Goal: Task Accomplishment & Management: Manage account settings

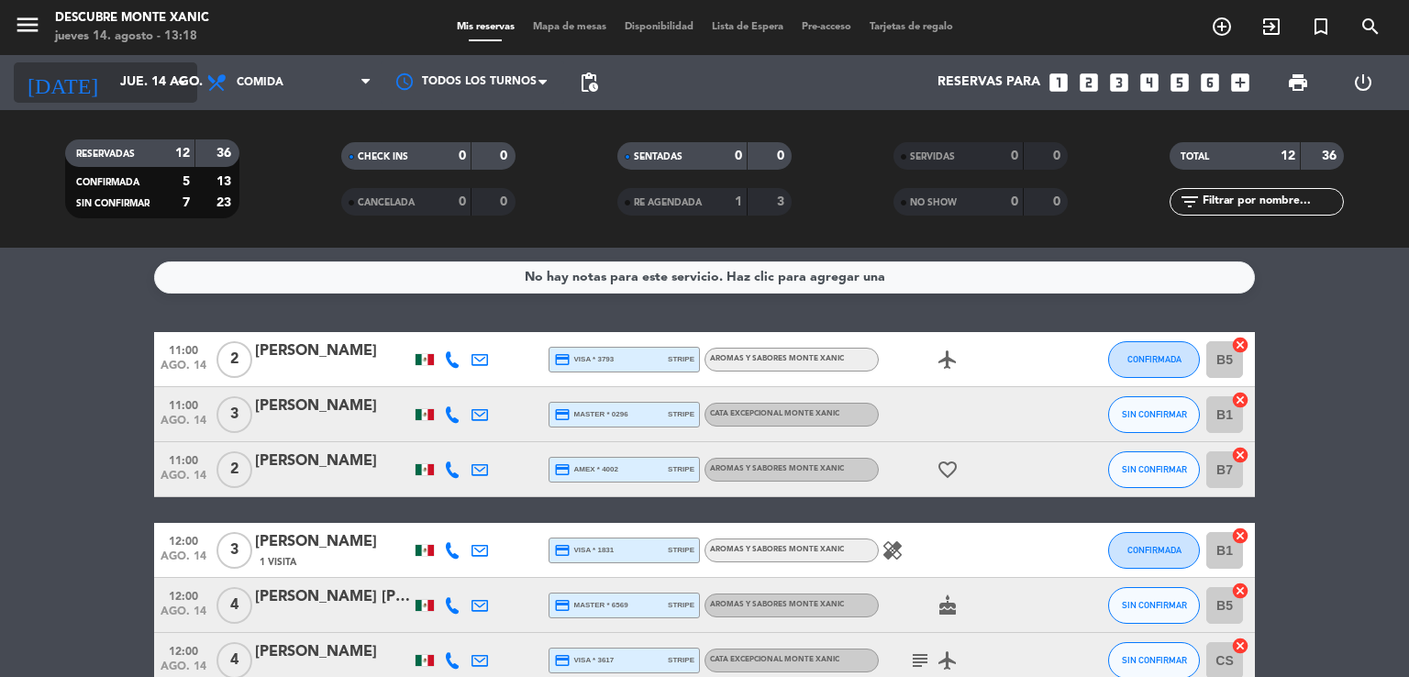
click at [142, 71] on input "jue. 14 ago." at bounding box center [198, 82] width 174 height 33
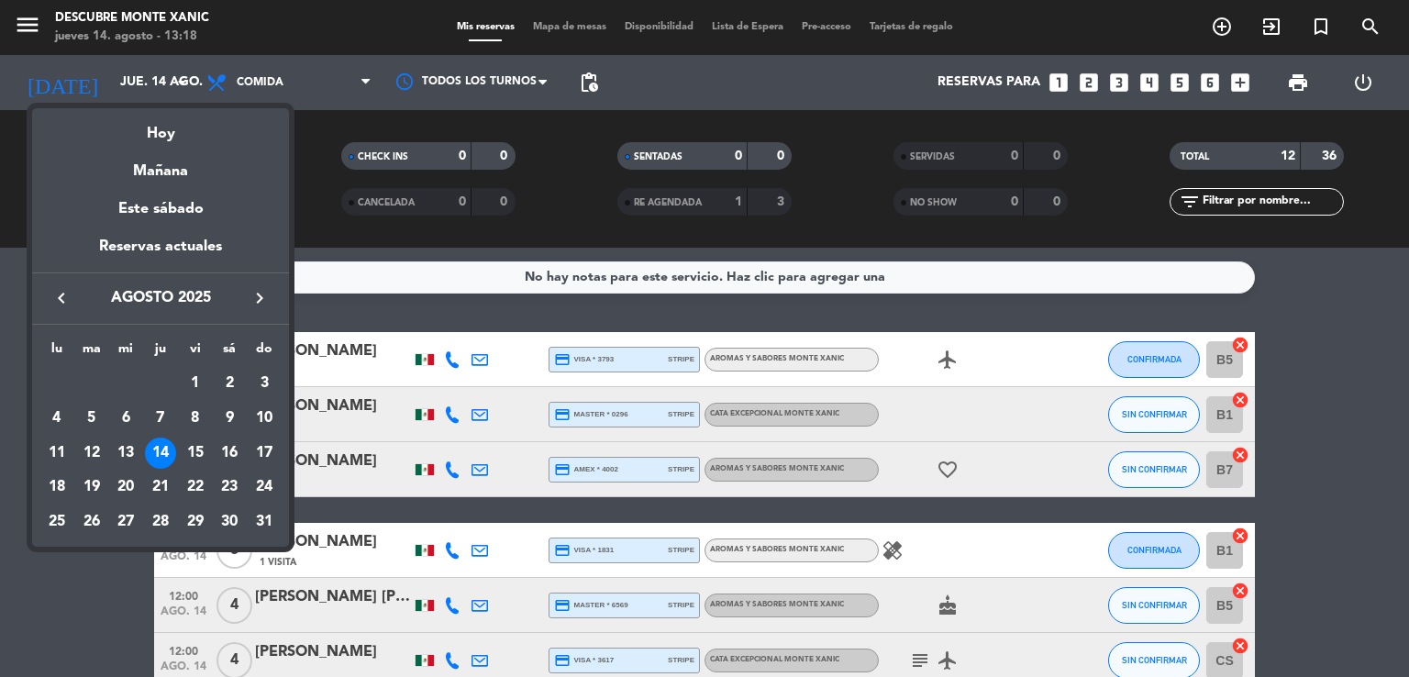
click at [1223, 24] on div at bounding box center [704, 338] width 1409 height 677
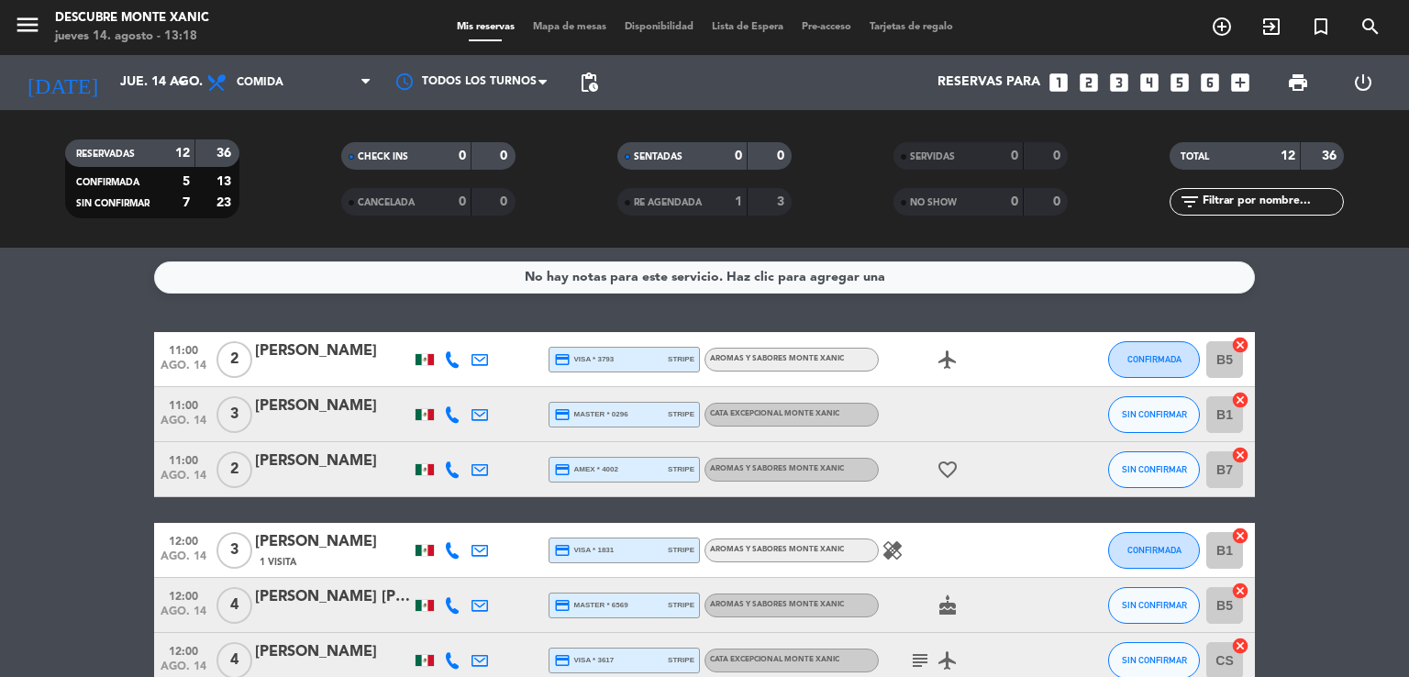
click at [1222, 30] on icon "add_circle_outline" at bounding box center [1222, 27] width 22 height 22
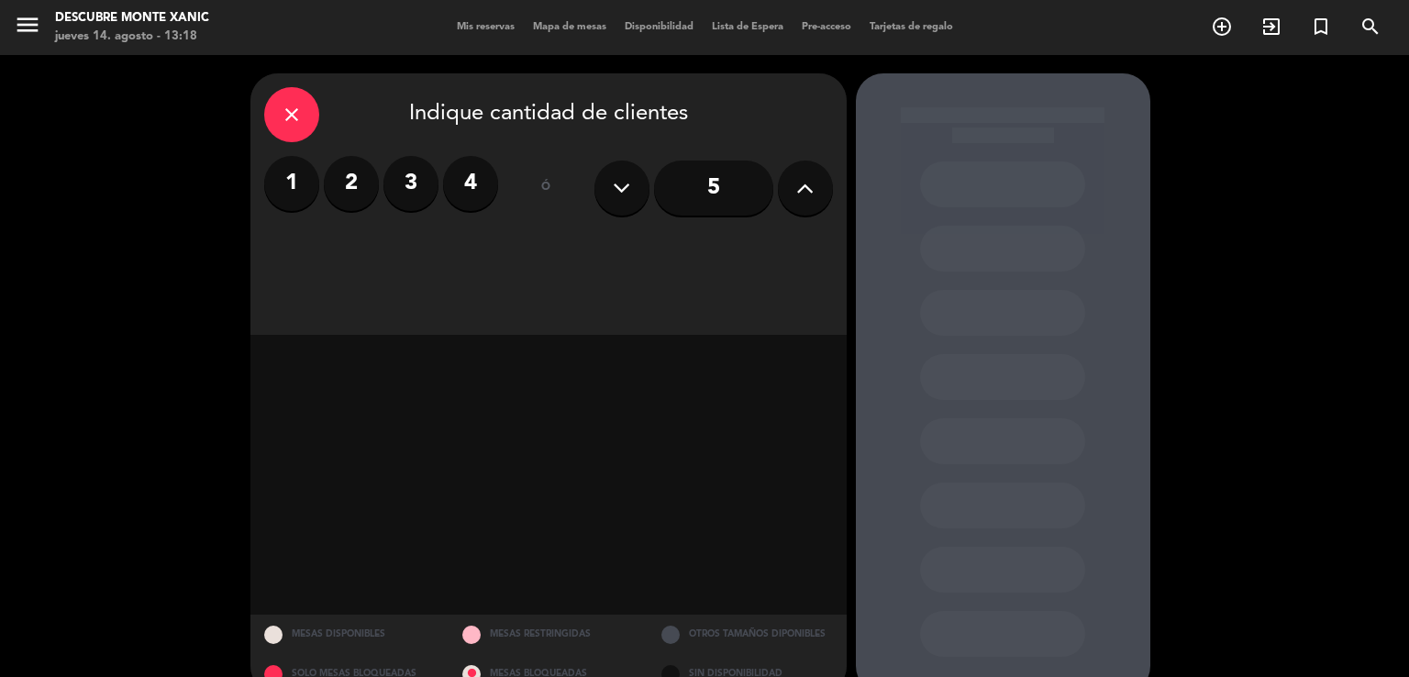
click at [804, 196] on icon at bounding box center [804, 188] width 17 height 28
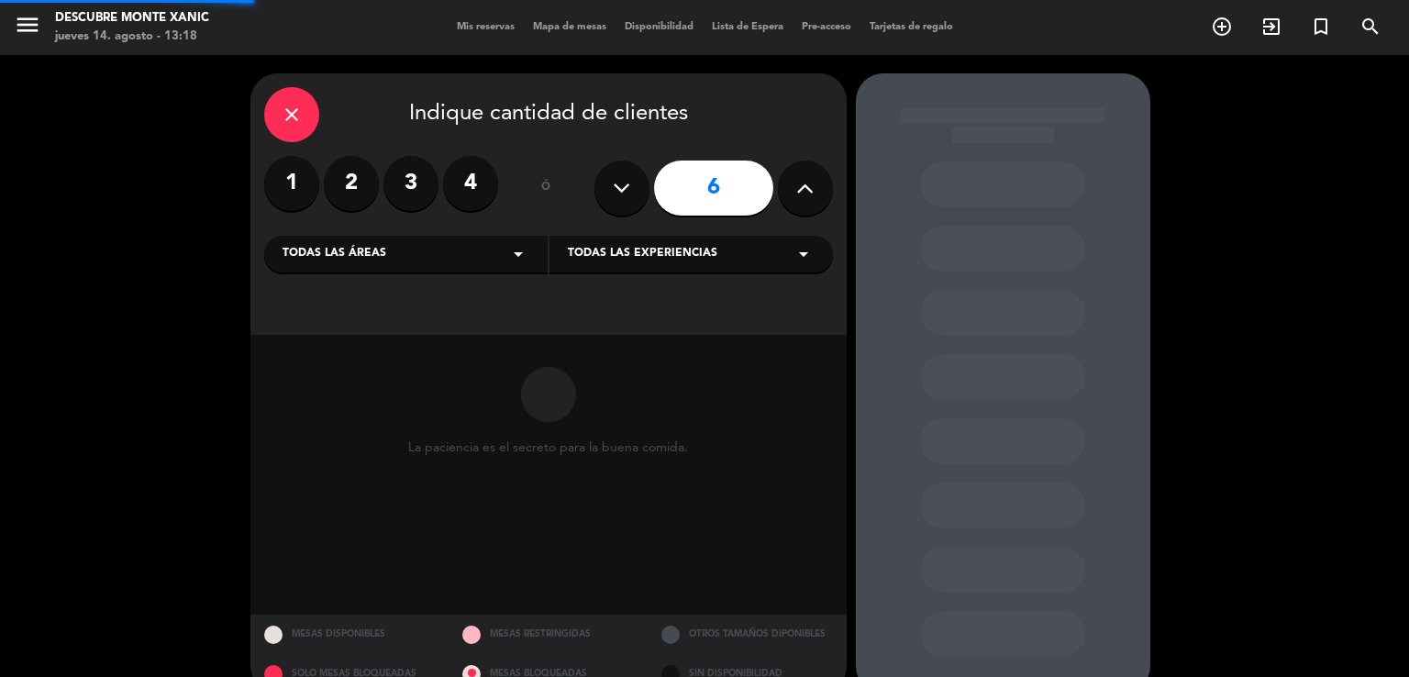
click at [804, 196] on icon at bounding box center [804, 188] width 17 height 28
type input "10"
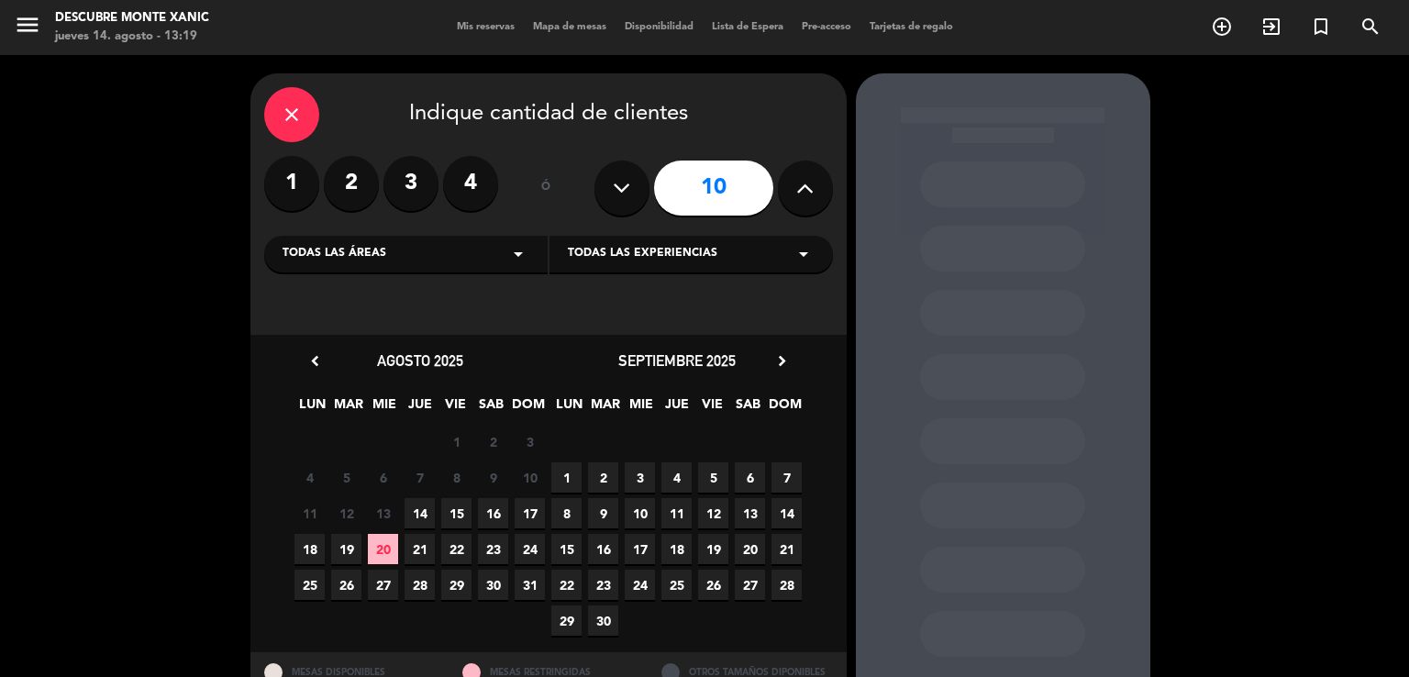
click at [681, 471] on span "4" at bounding box center [677, 477] width 30 height 30
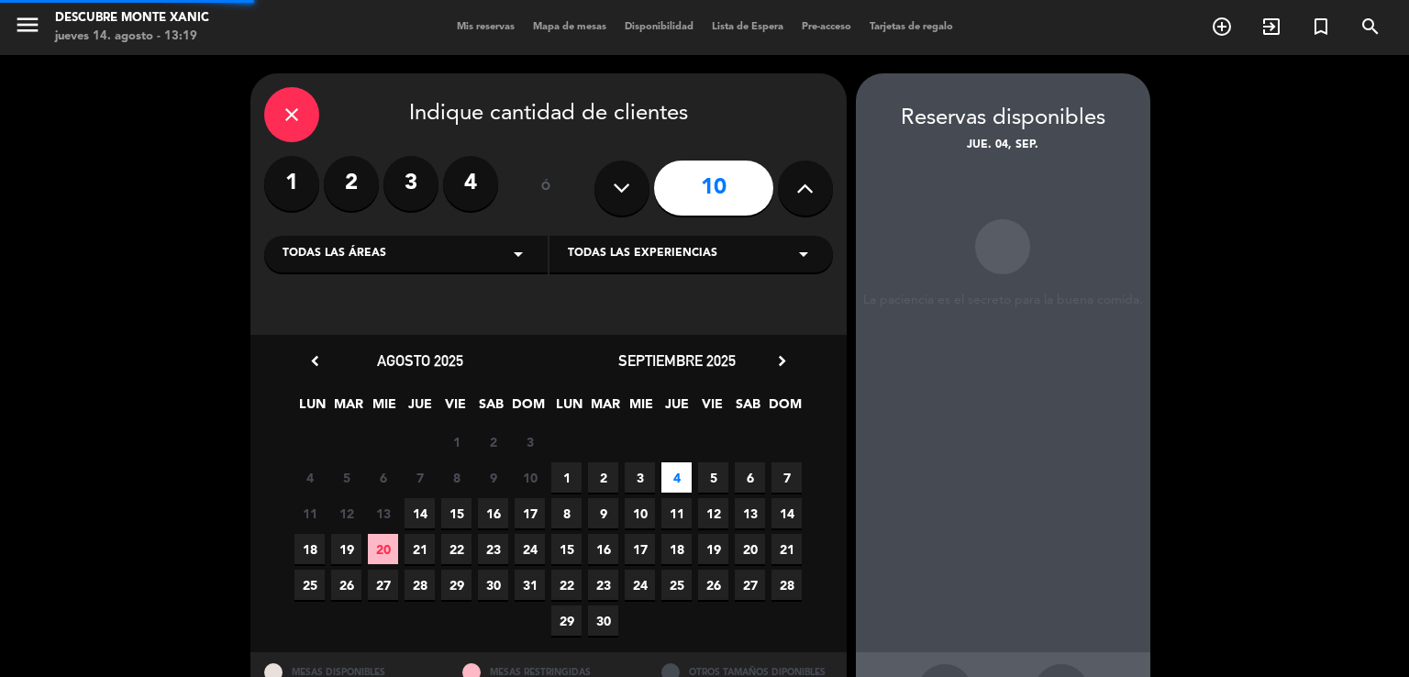
scroll to position [71, 0]
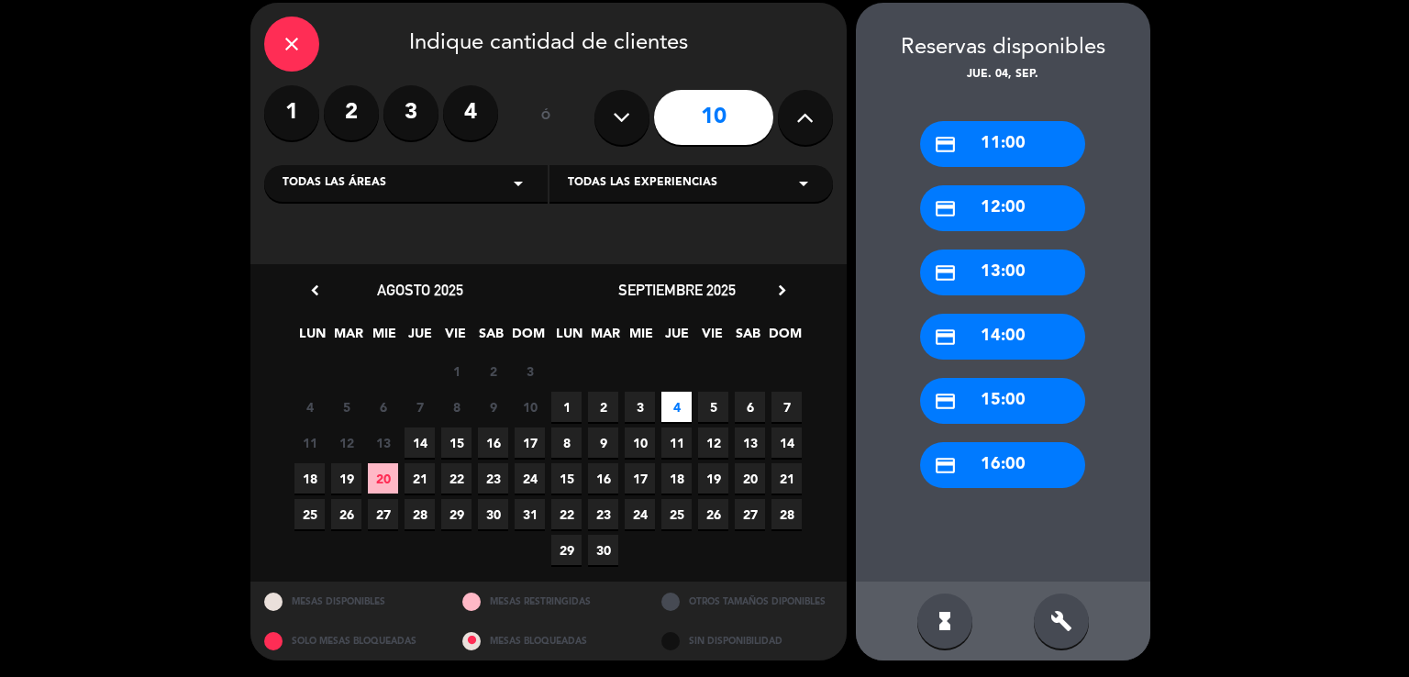
click at [995, 136] on div "credit_card 11:00" at bounding box center [1002, 144] width 165 height 46
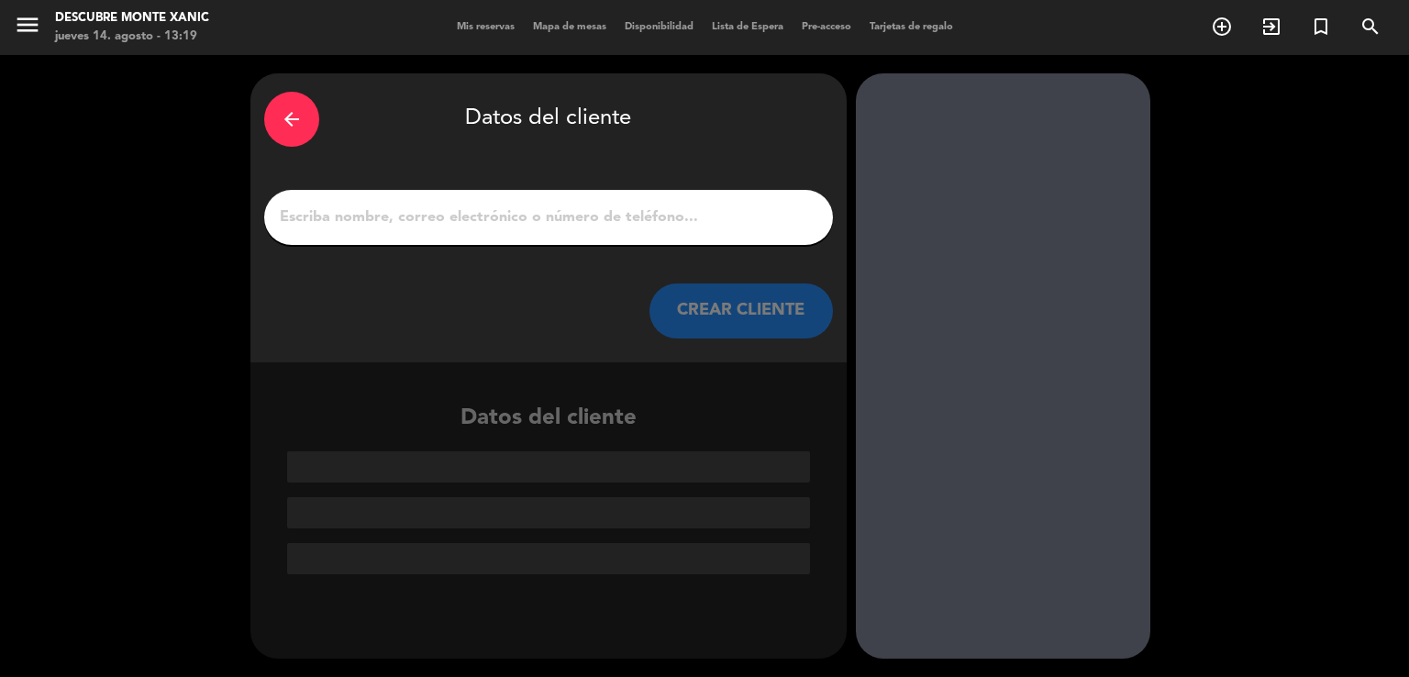
scroll to position [0, 0]
click at [415, 228] on input "1" at bounding box center [548, 218] width 541 height 26
paste input "[PERSON_NAME]"
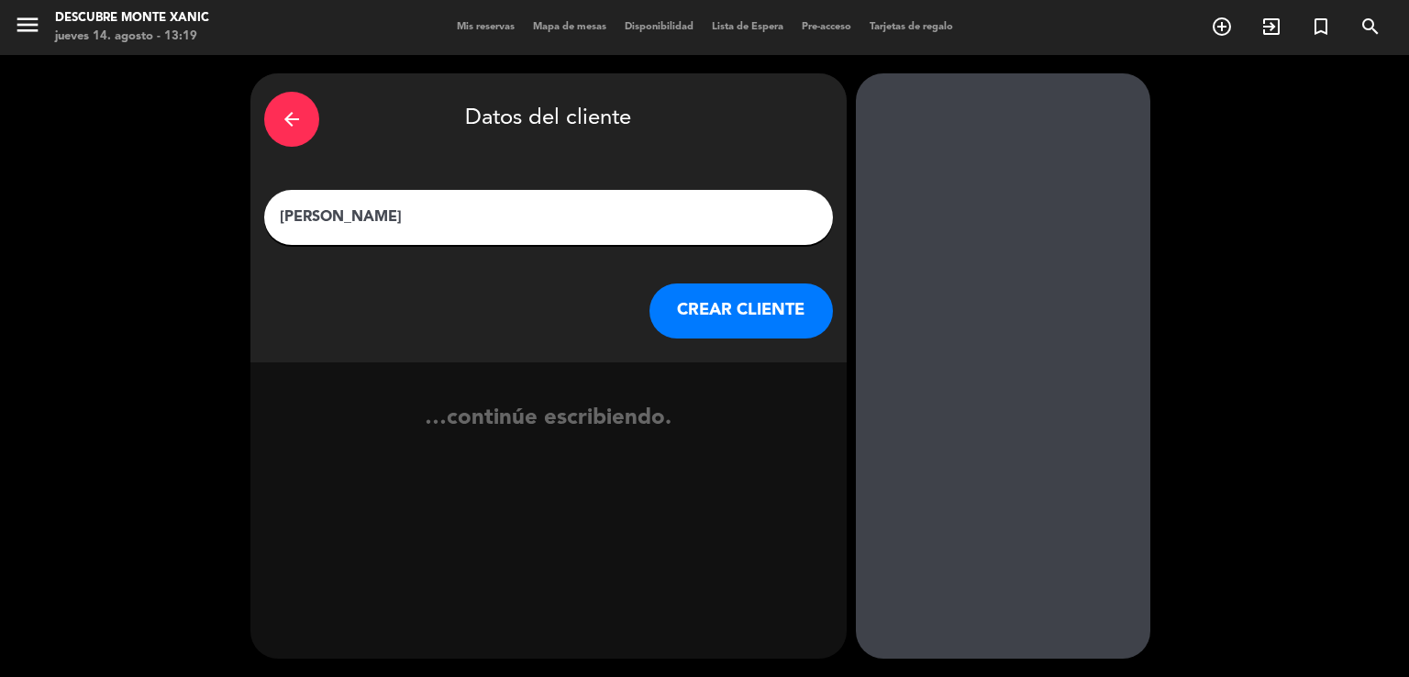
type input "[PERSON_NAME]"
click at [698, 326] on button "CREAR CLIENTE" at bounding box center [742, 311] width 184 height 55
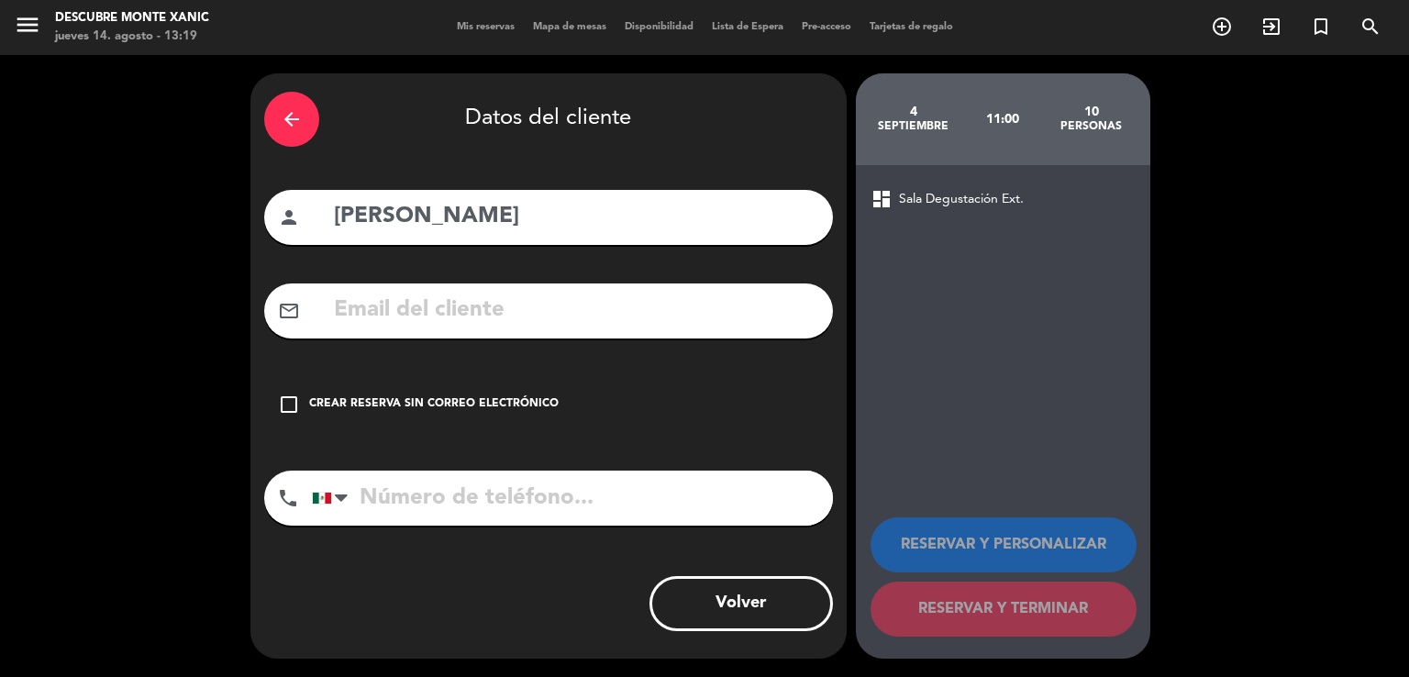
click at [397, 397] on div "Crear reserva sin correo electrónico" at bounding box center [434, 404] width 250 height 18
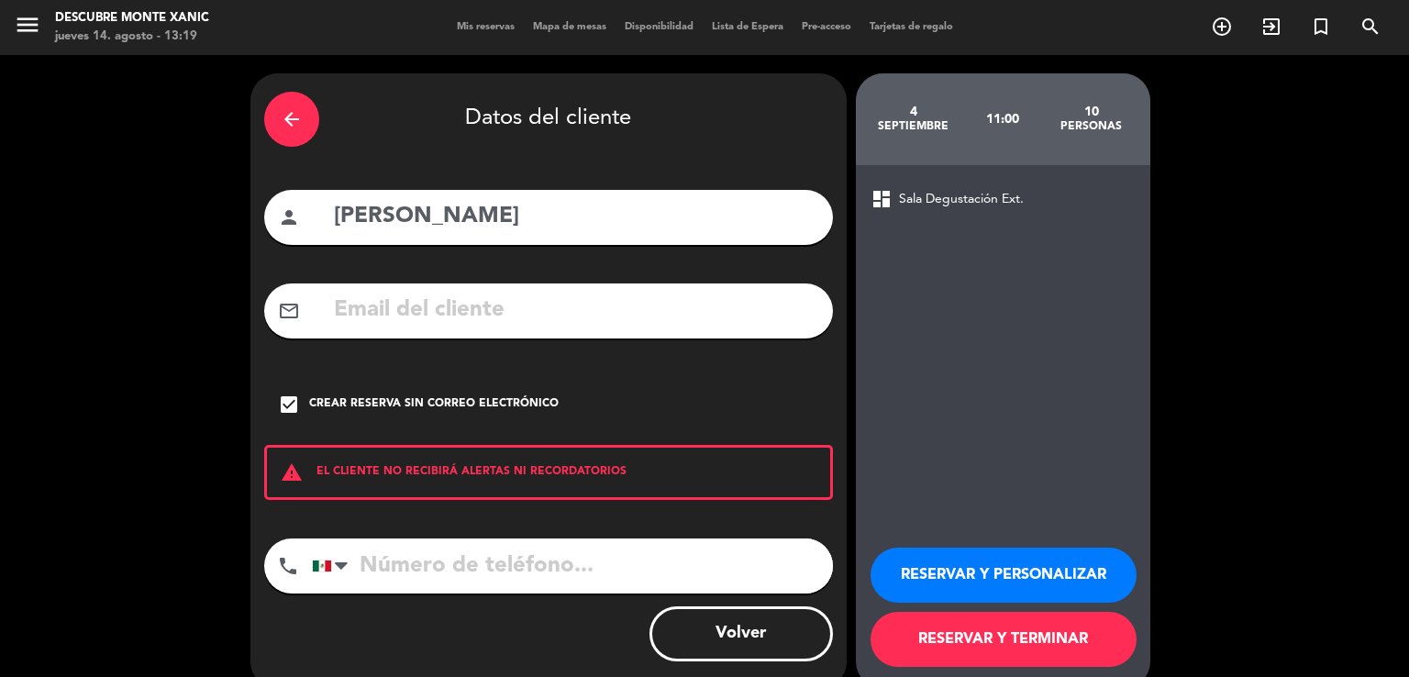
click at [1026, 566] on button "RESERVAR Y PERSONALIZAR" at bounding box center [1004, 575] width 266 height 55
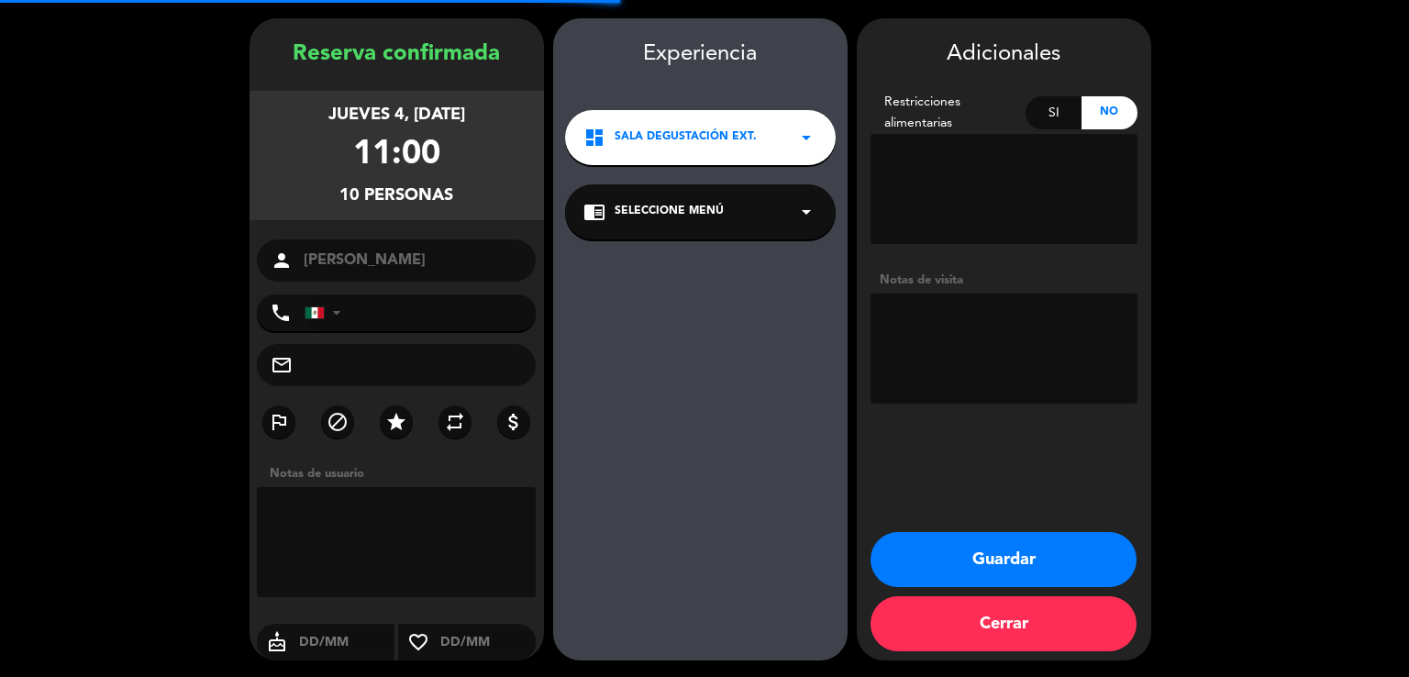
scroll to position [56, 0]
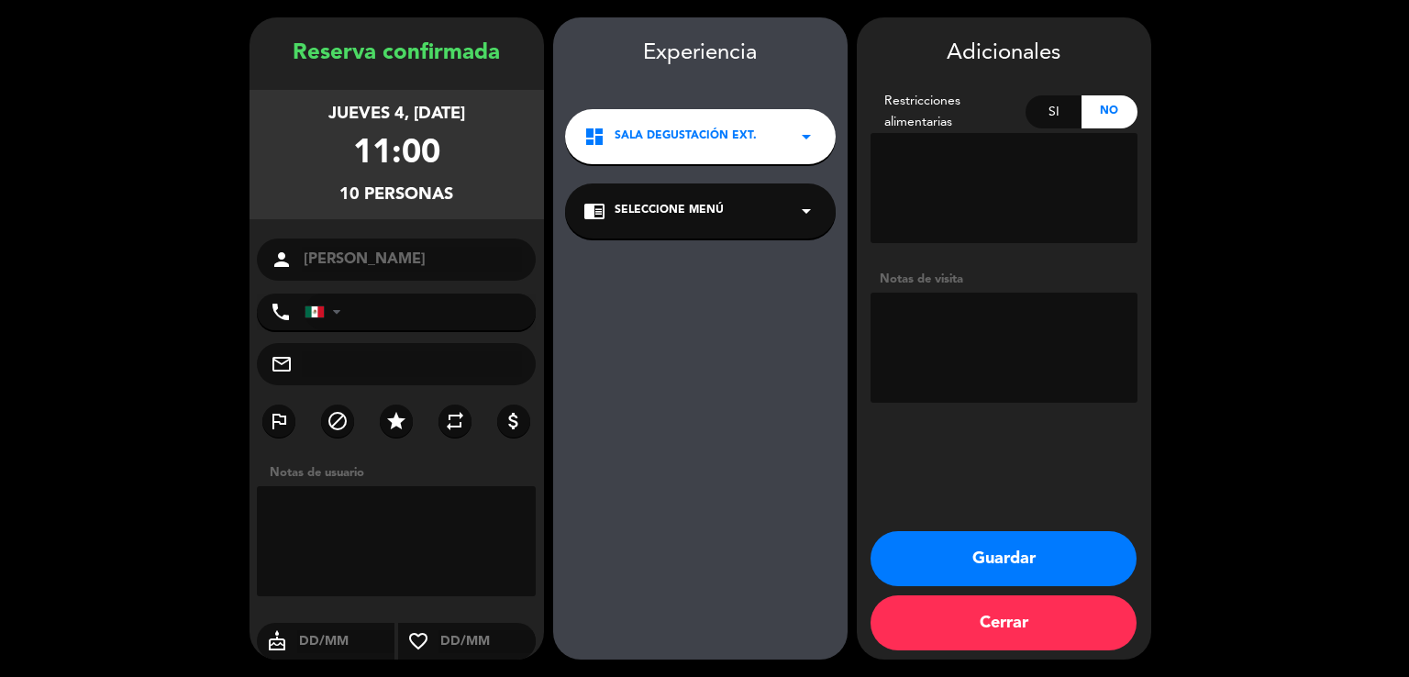
click at [942, 312] on textarea at bounding box center [1004, 348] width 267 height 110
type textarea "Tour en campo"
click at [1039, 537] on button "Guardar" at bounding box center [1004, 558] width 266 height 55
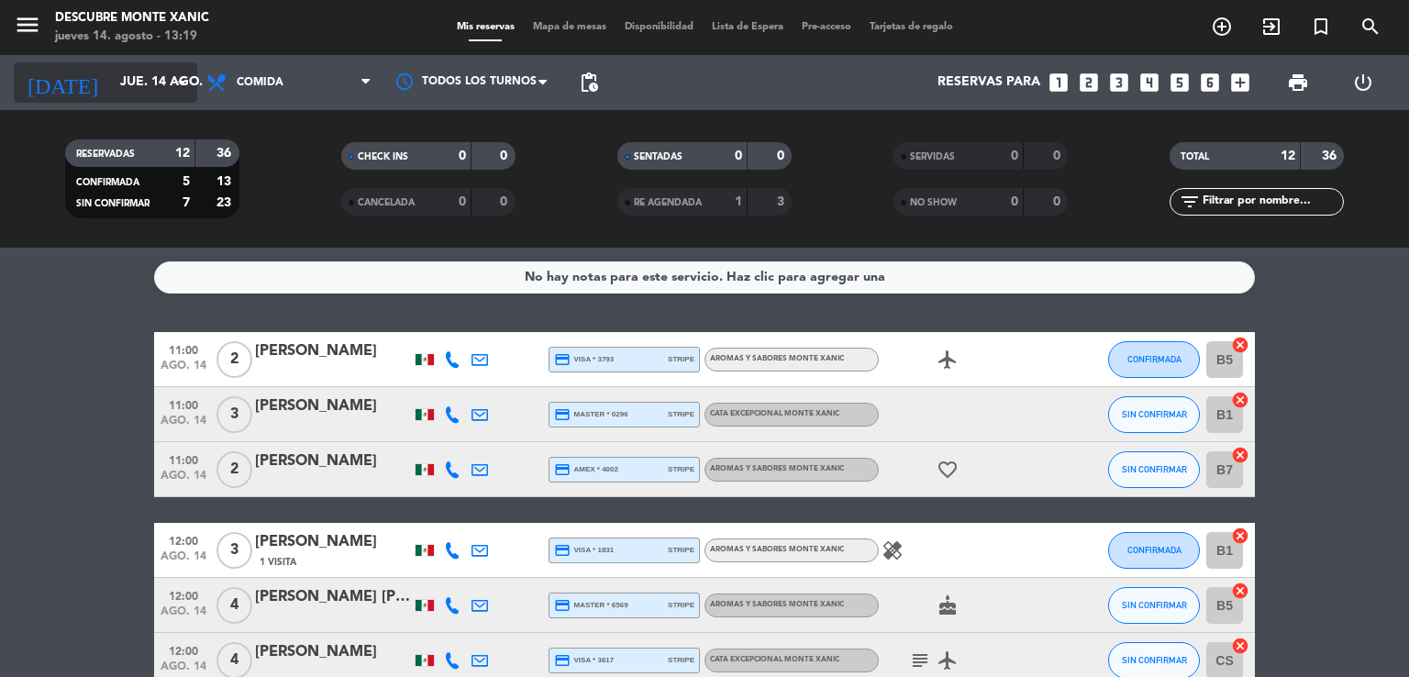
click at [136, 82] on input "jue. 14 ago." at bounding box center [198, 82] width 174 height 33
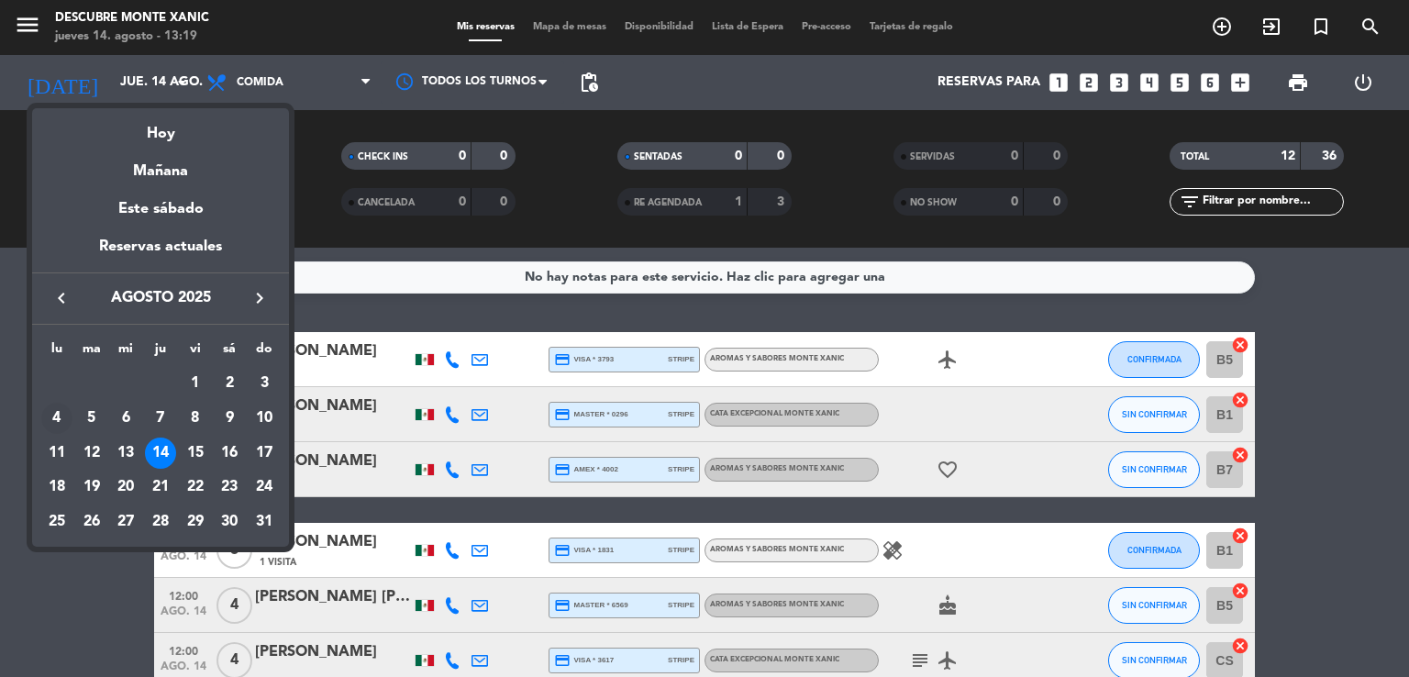
click at [55, 413] on div "4" at bounding box center [56, 418] width 31 height 31
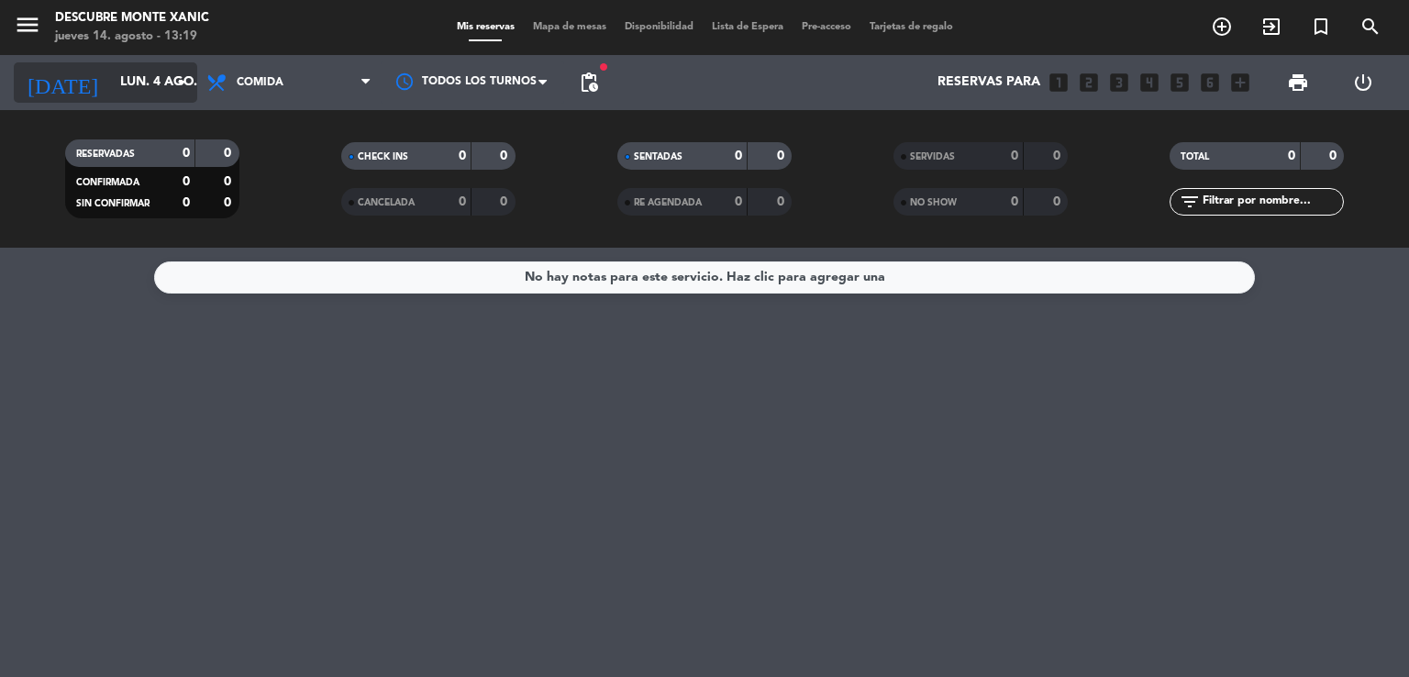
click at [150, 95] on input "lun. 4 ago." at bounding box center [198, 82] width 174 height 33
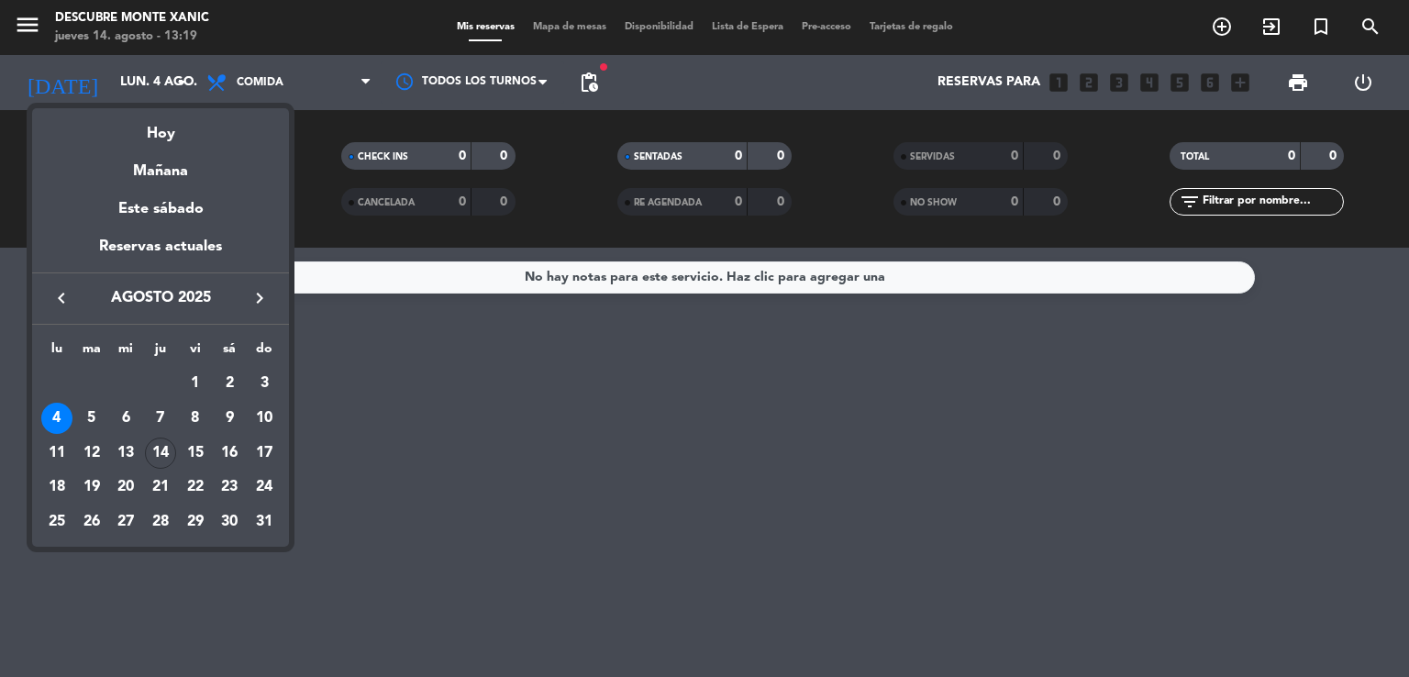
click at [253, 308] on icon "keyboard_arrow_right" at bounding box center [260, 298] width 22 height 22
click at [156, 419] on div "4" at bounding box center [160, 418] width 31 height 31
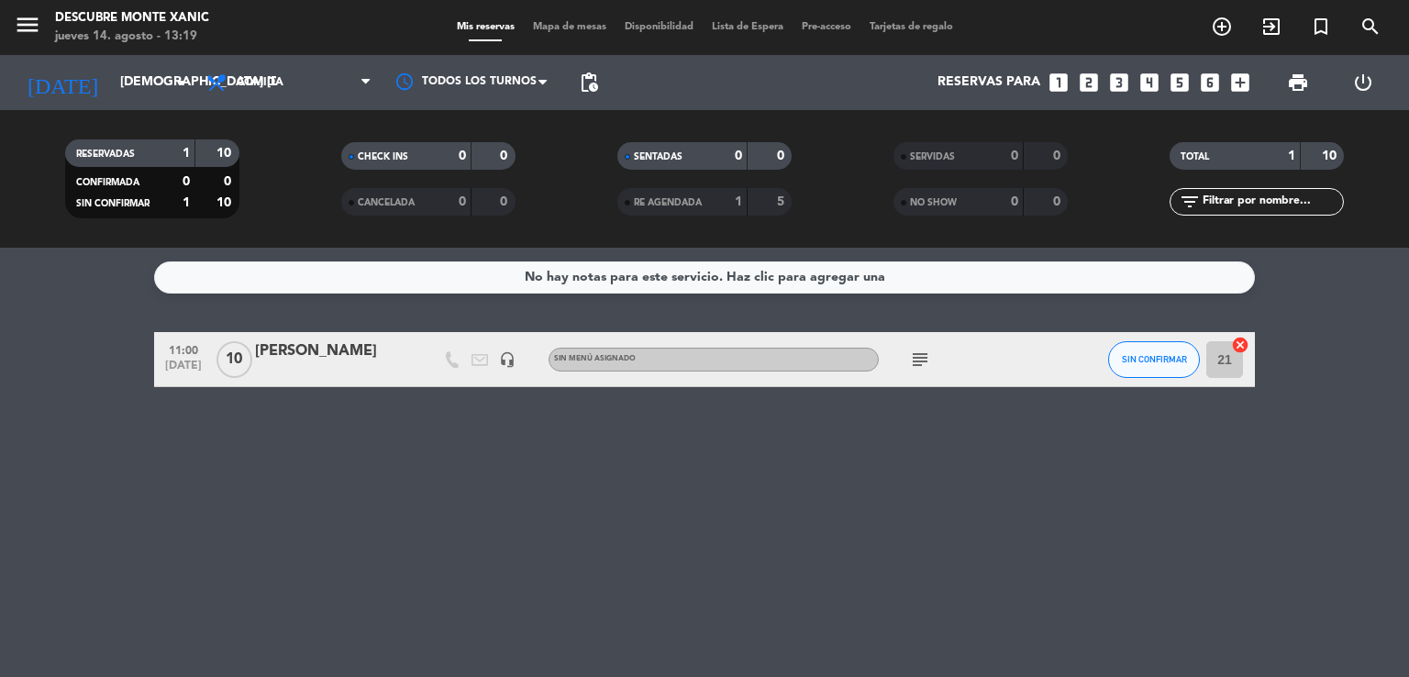
click at [343, 356] on div "[PERSON_NAME]" at bounding box center [333, 351] width 156 height 24
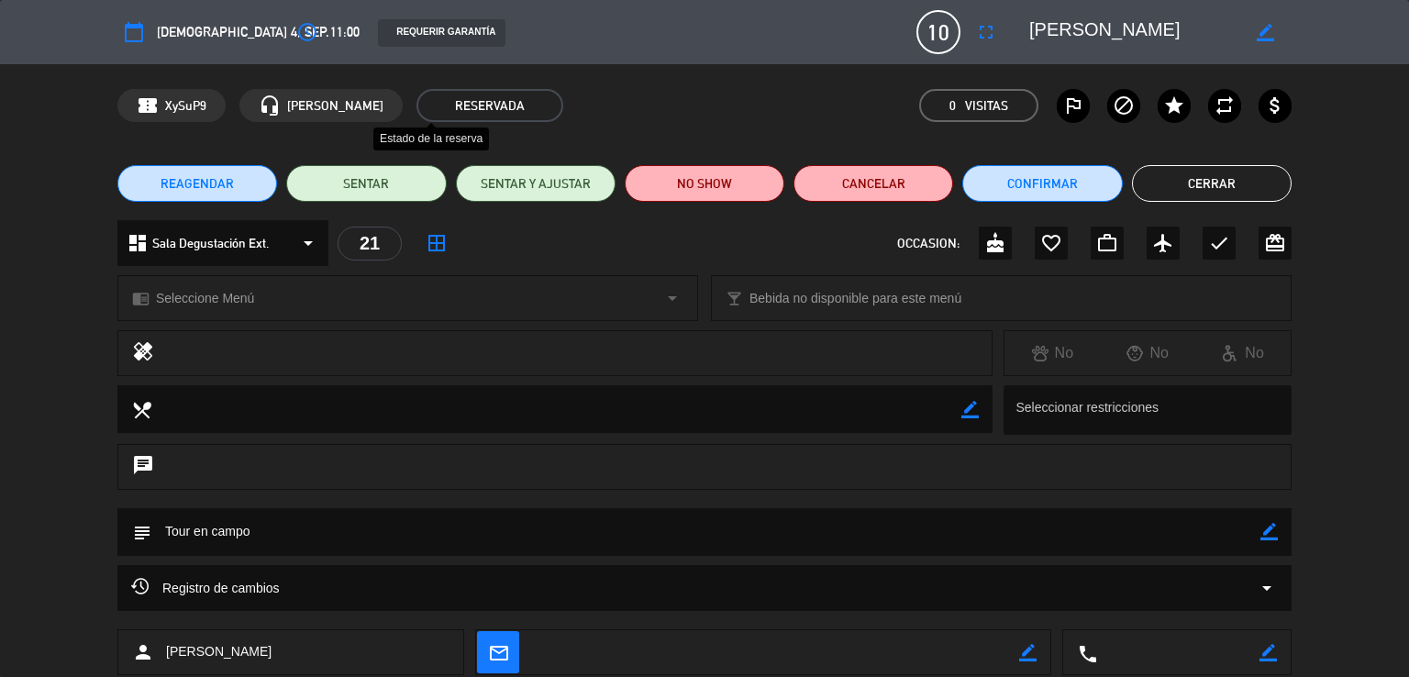
click at [417, 107] on span "RESERVADA" at bounding box center [490, 105] width 147 height 33
click at [980, 99] on em "Visitas" at bounding box center [986, 105] width 43 height 21
click at [1108, 17] on textarea at bounding box center [1134, 32] width 210 height 33
click at [186, 301] on span "Seleccione Menú" at bounding box center [205, 298] width 98 height 21
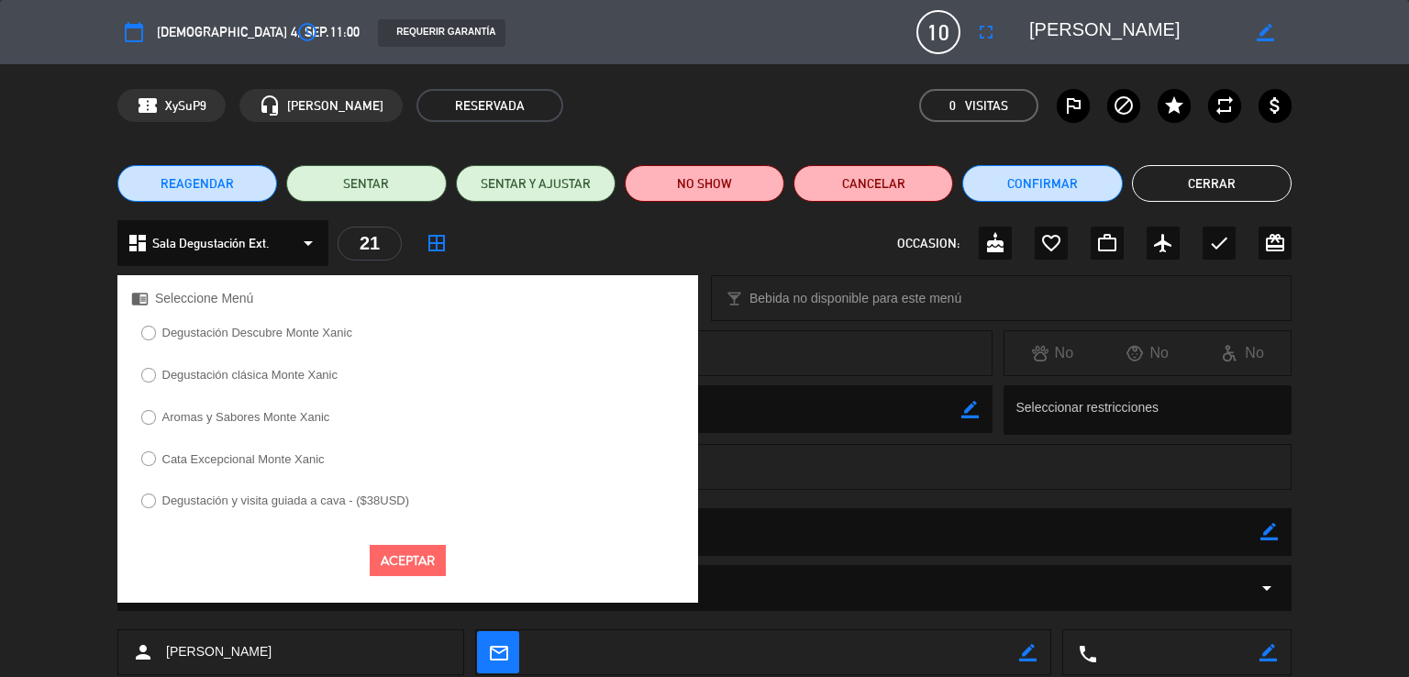
click at [542, 237] on div "dashboard Sala Degustación Ext. arrow_drop_down 21 border_all OCCASION: cake fa…" at bounding box center [704, 243] width 1174 height 46
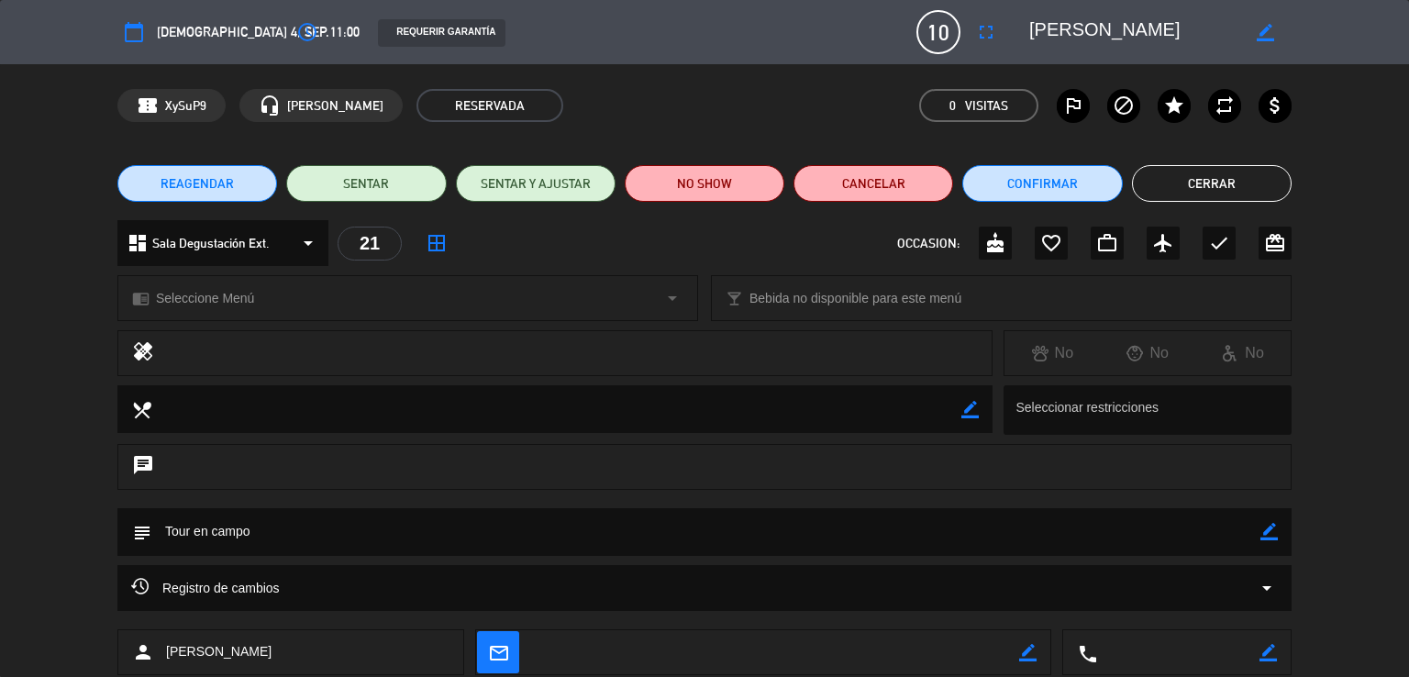
click at [276, 245] on div "dashboard Sala Degustación Ext. arrow_drop_down" at bounding box center [222, 243] width 211 height 46
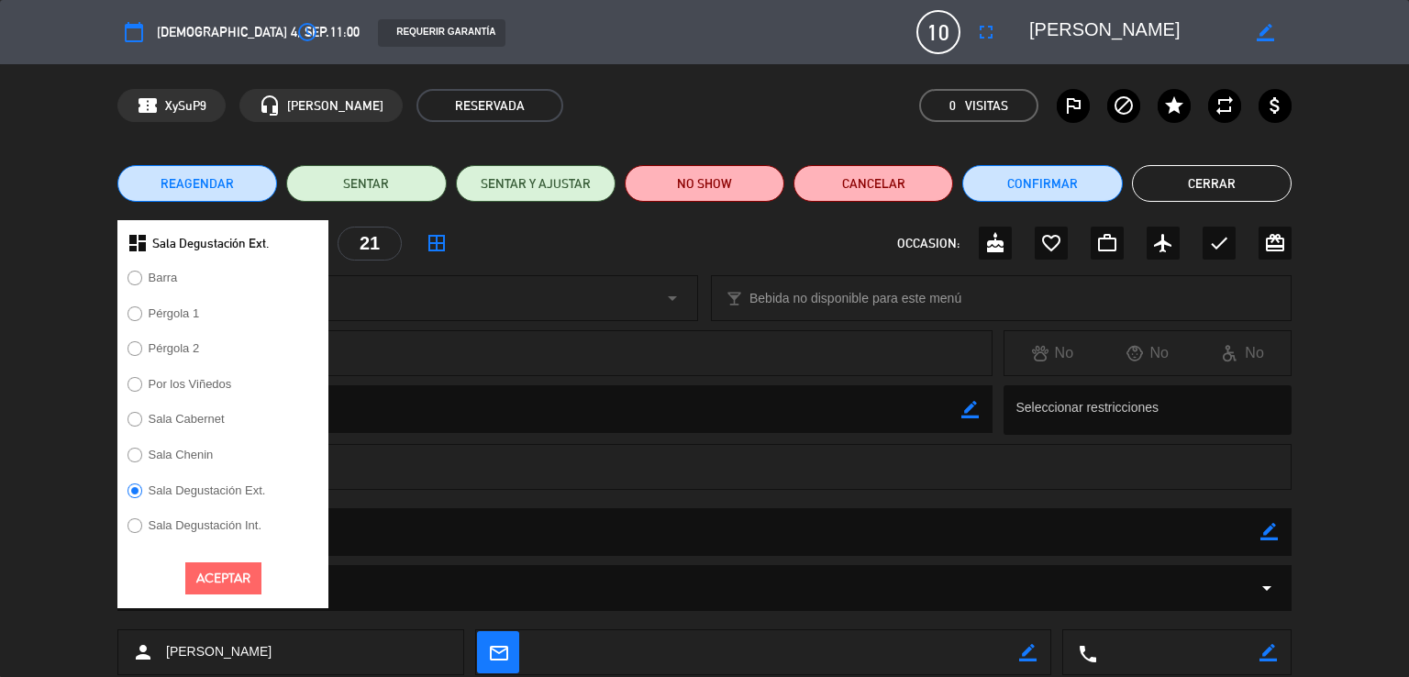
click at [515, 334] on div "healing" at bounding box center [554, 353] width 875 height 46
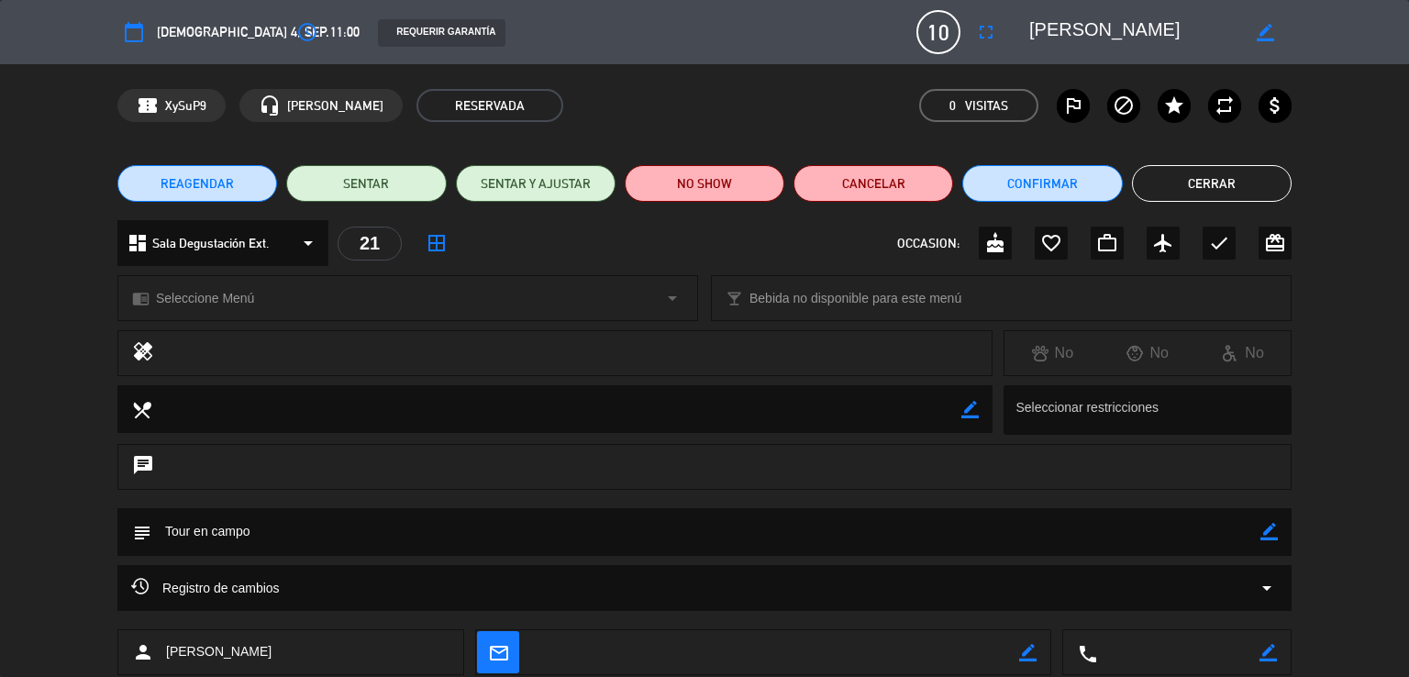
click at [292, 295] on div "chrome_reader_mode Seleccione Menú arrow_drop_down" at bounding box center [407, 298] width 579 height 44
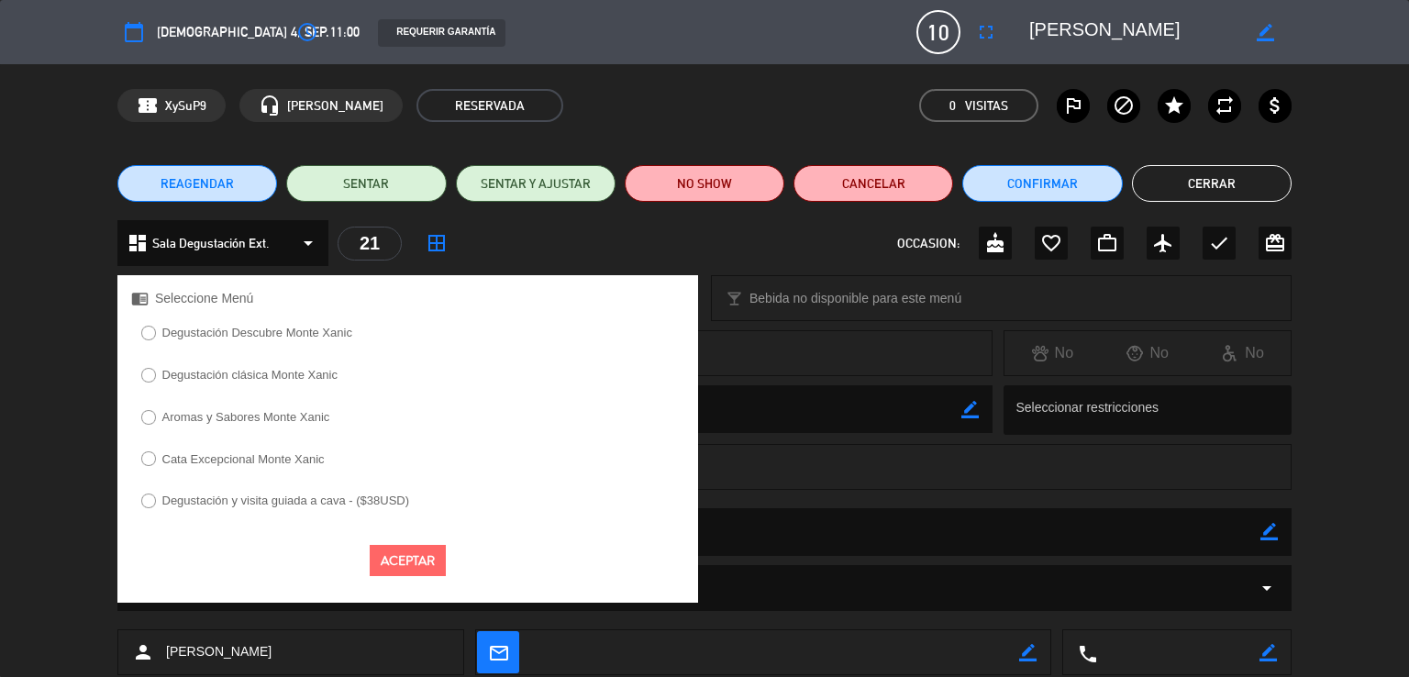
drag, startPoint x: 422, startPoint y: 552, endPoint x: 503, endPoint y: 522, distance: 86.2
click at [420, 552] on button "Aceptar" at bounding box center [408, 561] width 76 height 32
click at [747, 408] on textarea at bounding box center [556, 408] width 810 height 47
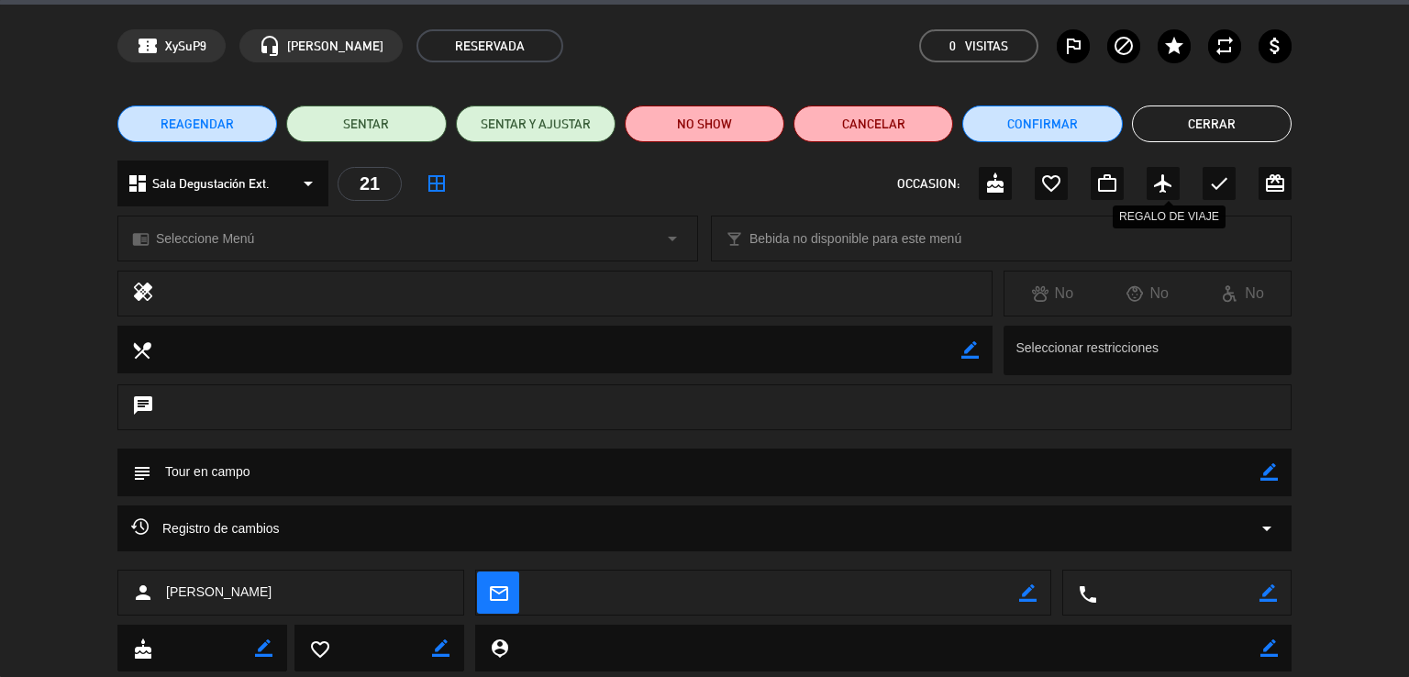
scroll to position [92, 0]
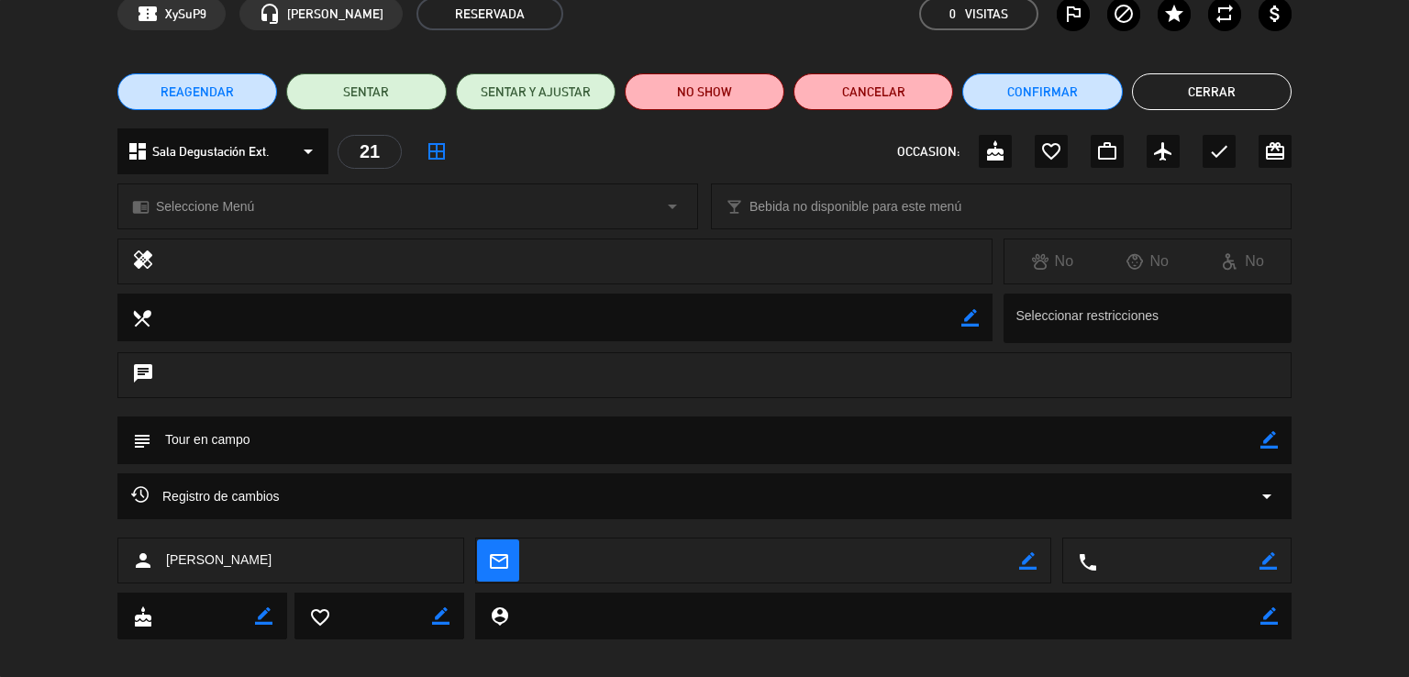
click at [1210, 99] on button "Cerrar" at bounding box center [1212, 91] width 160 height 37
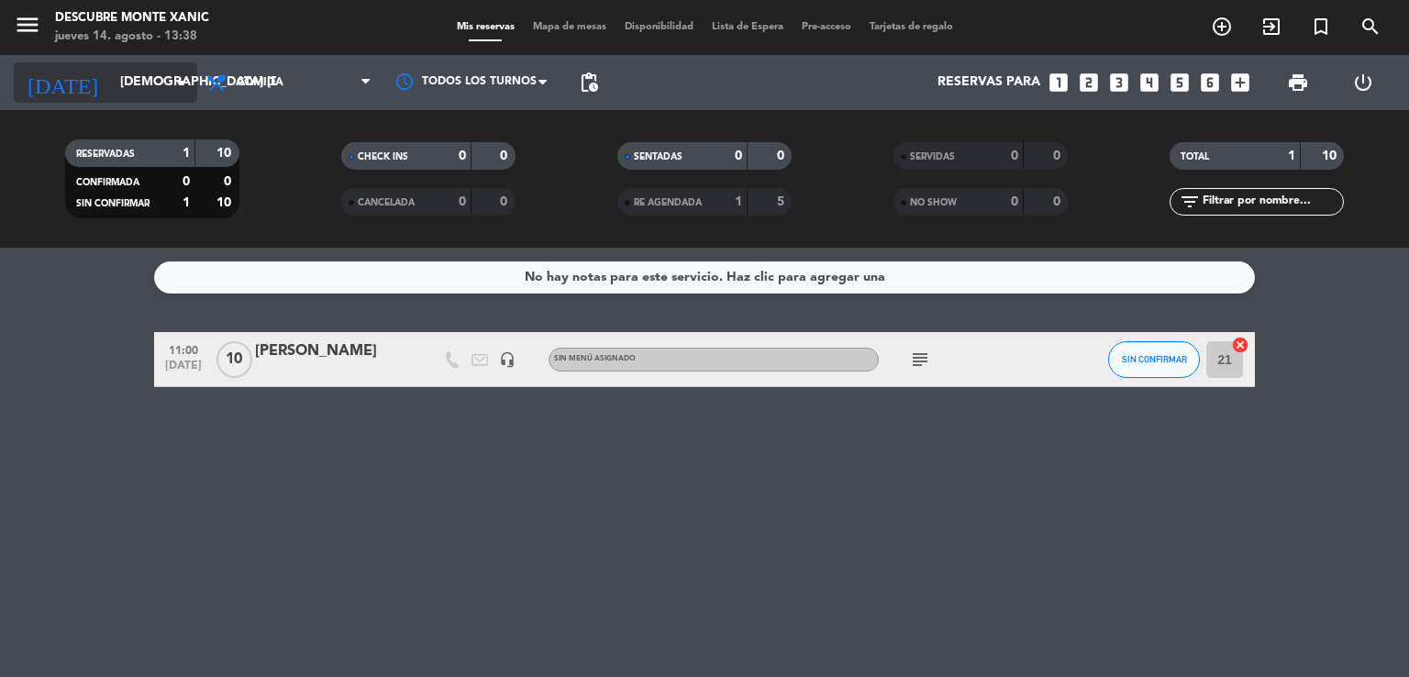
click at [136, 89] on input "[DEMOGRAPHIC_DATA] [DATE]" at bounding box center [198, 82] width 174 height 33
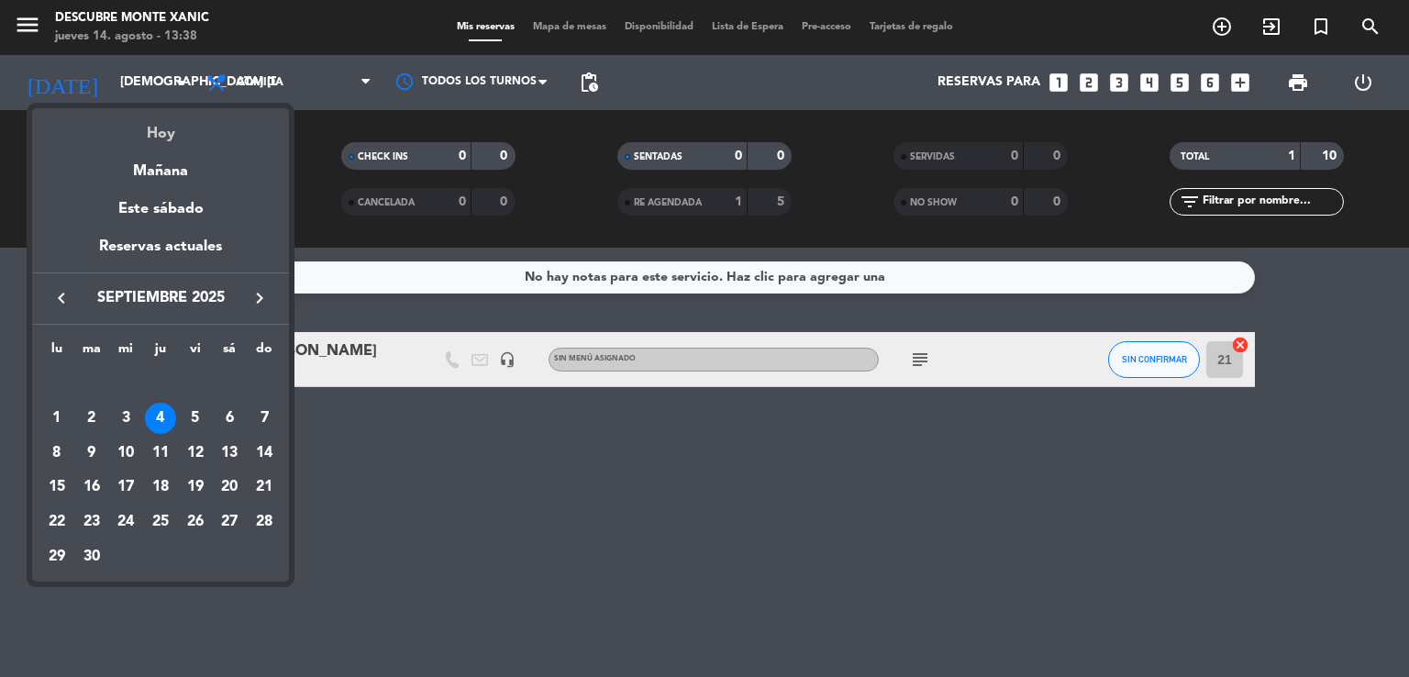
click at [175, 139] on div "Hoy" at bounding box center [160, 127] width 257 height 38
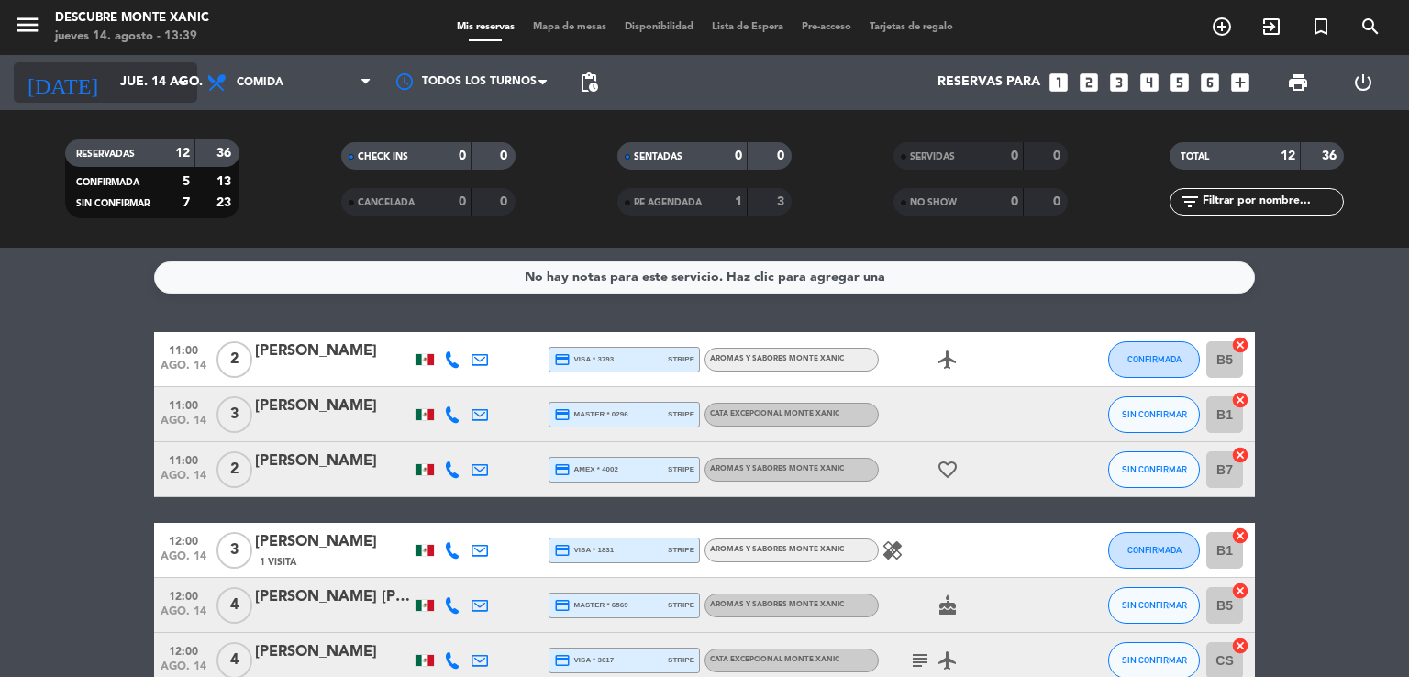
click at [175, 85] on icon "arrow_drop_down" at bounding box center [182, 83] width 22 height 22
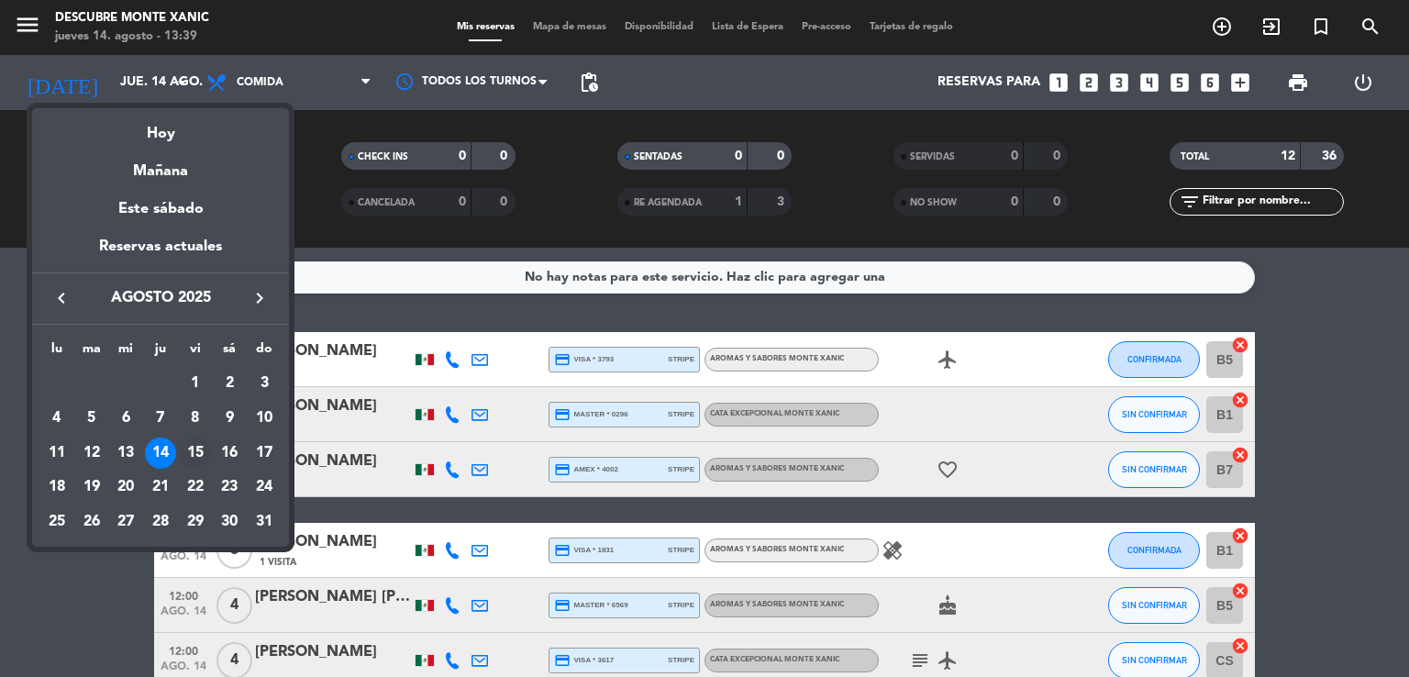
click at [202, 459] on div "15" at bounding box center [195, 453] width 31 height 31
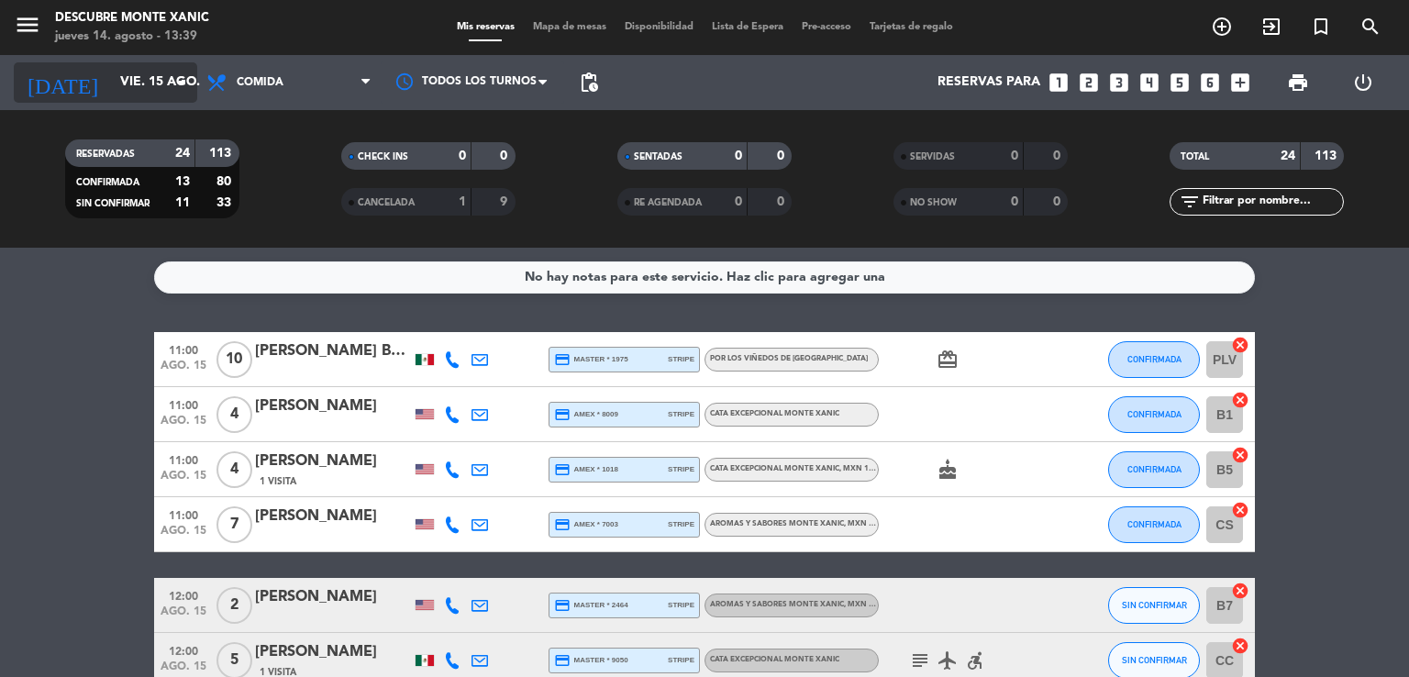
click at [178, 76] on icon "arrow_drop_down" at bounding box center [182, 83] width 22 height 22
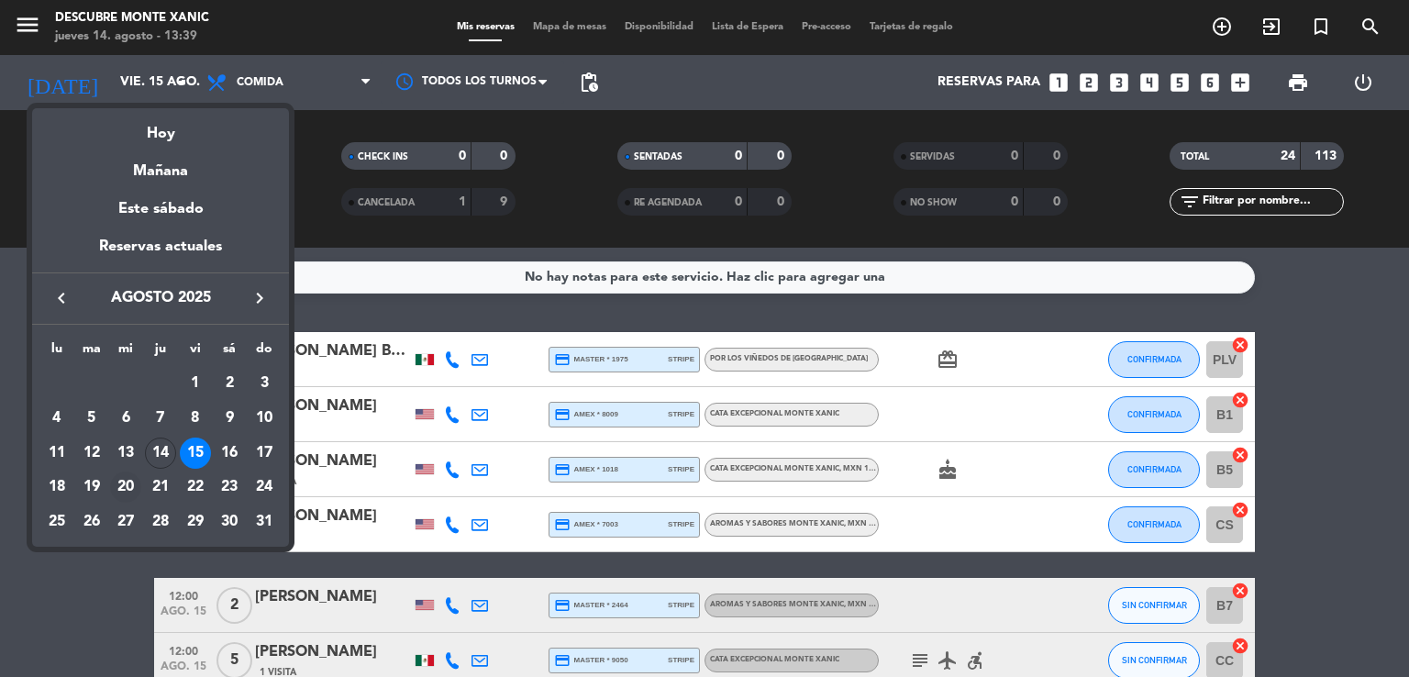
click at [128, 485] on div "20" at bounding box center [125, 487] width 31 height 31
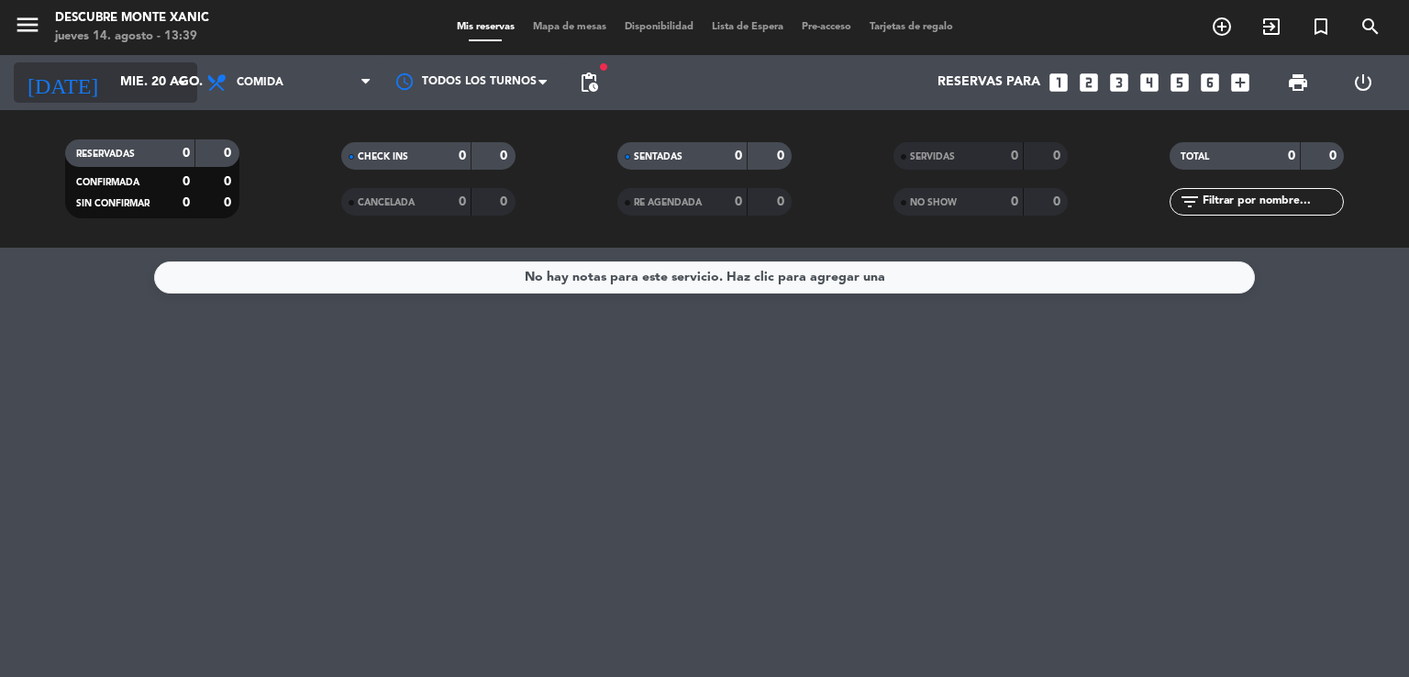
click at [171, 85] on icon "arrow_drop_down" at bounding box center [182, 83] width 22 height 22
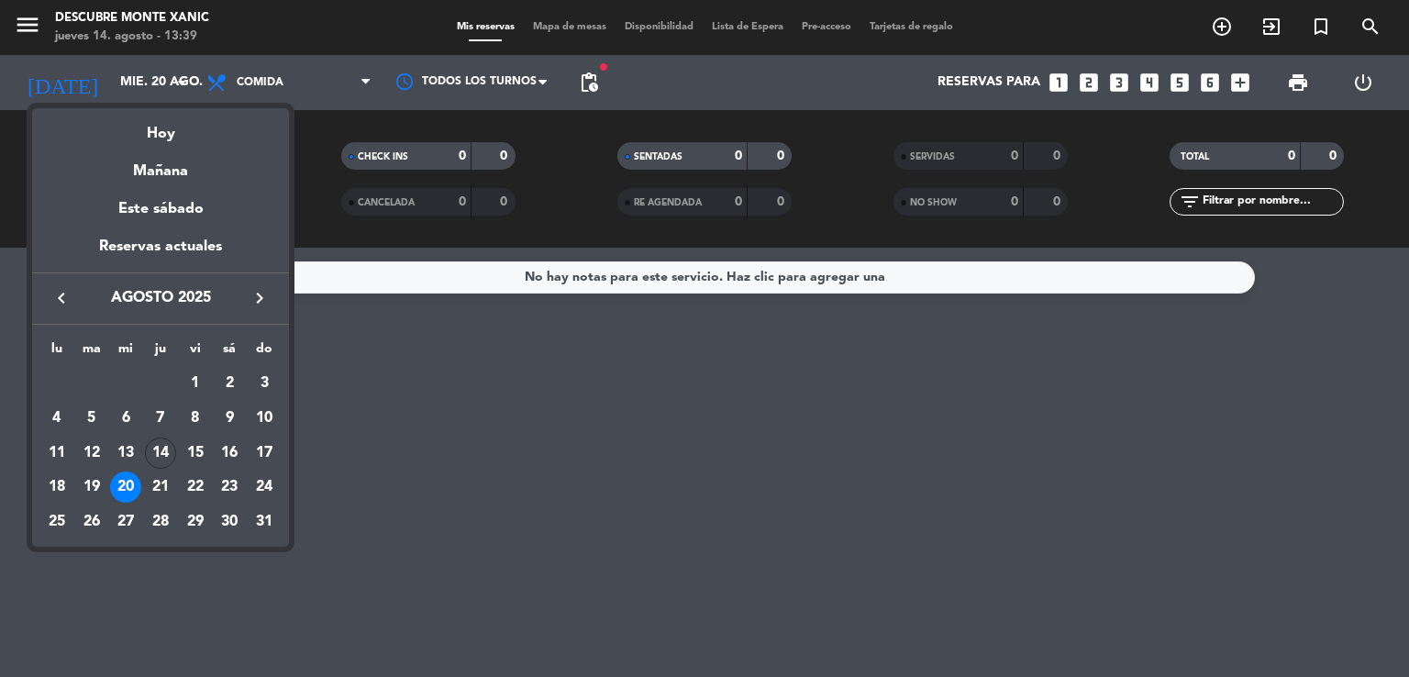
click at [152, 486] on div "21" at bounding box center [160, 487] width 31 height 31
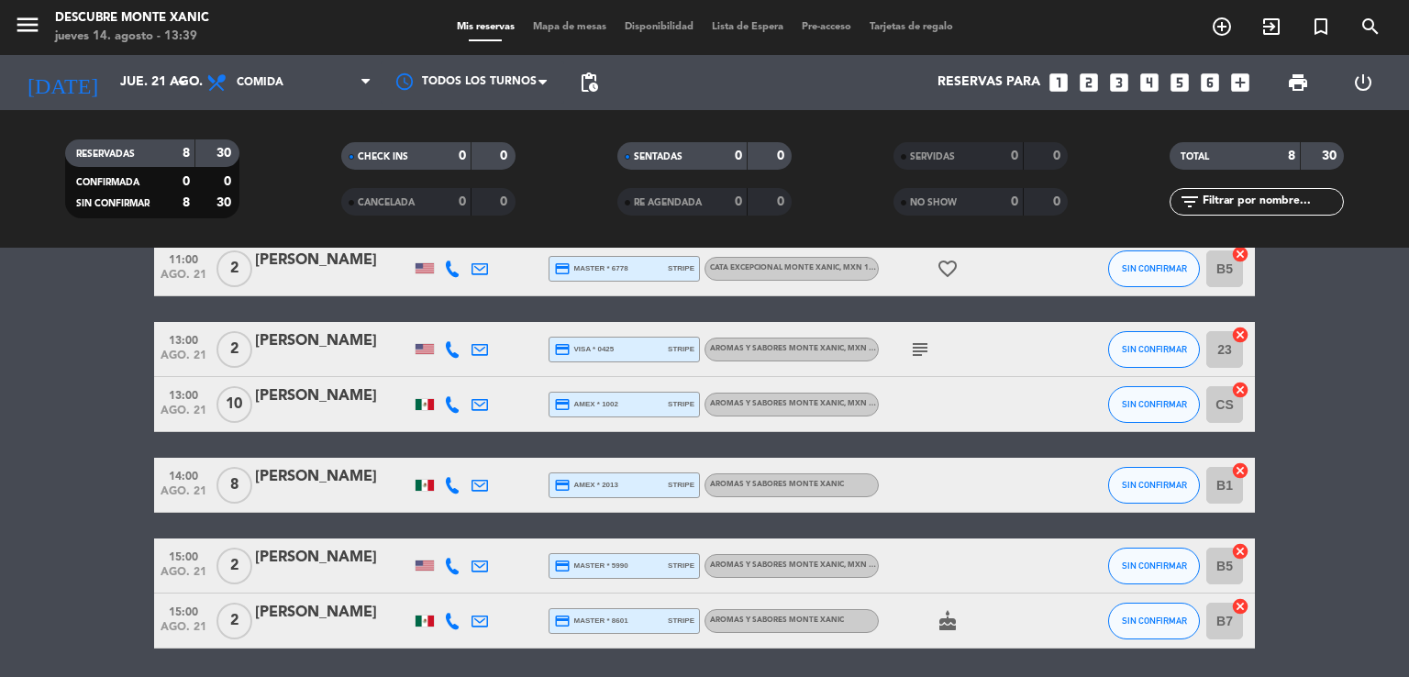
scroll to position [264, 0]
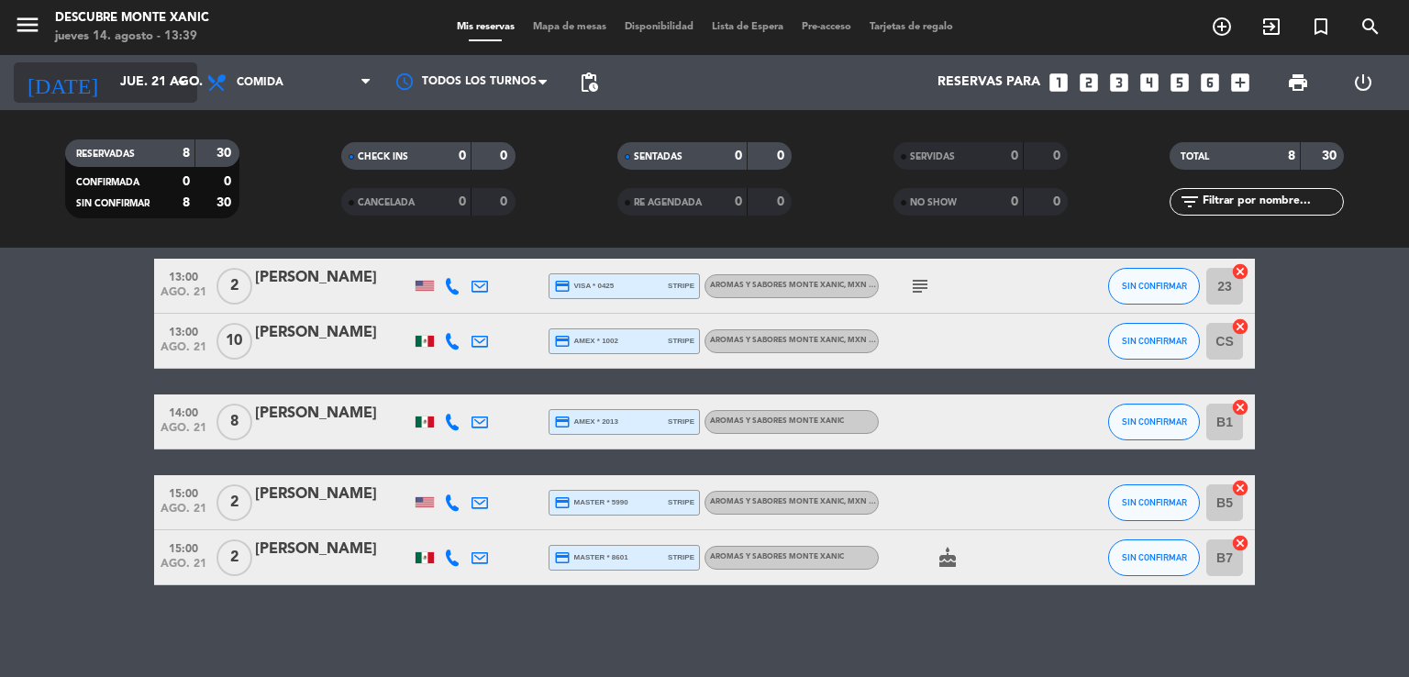
click at [175, 76] on icon "arrow_drop_down" at bounding box center [182, 83] width 22 height 22
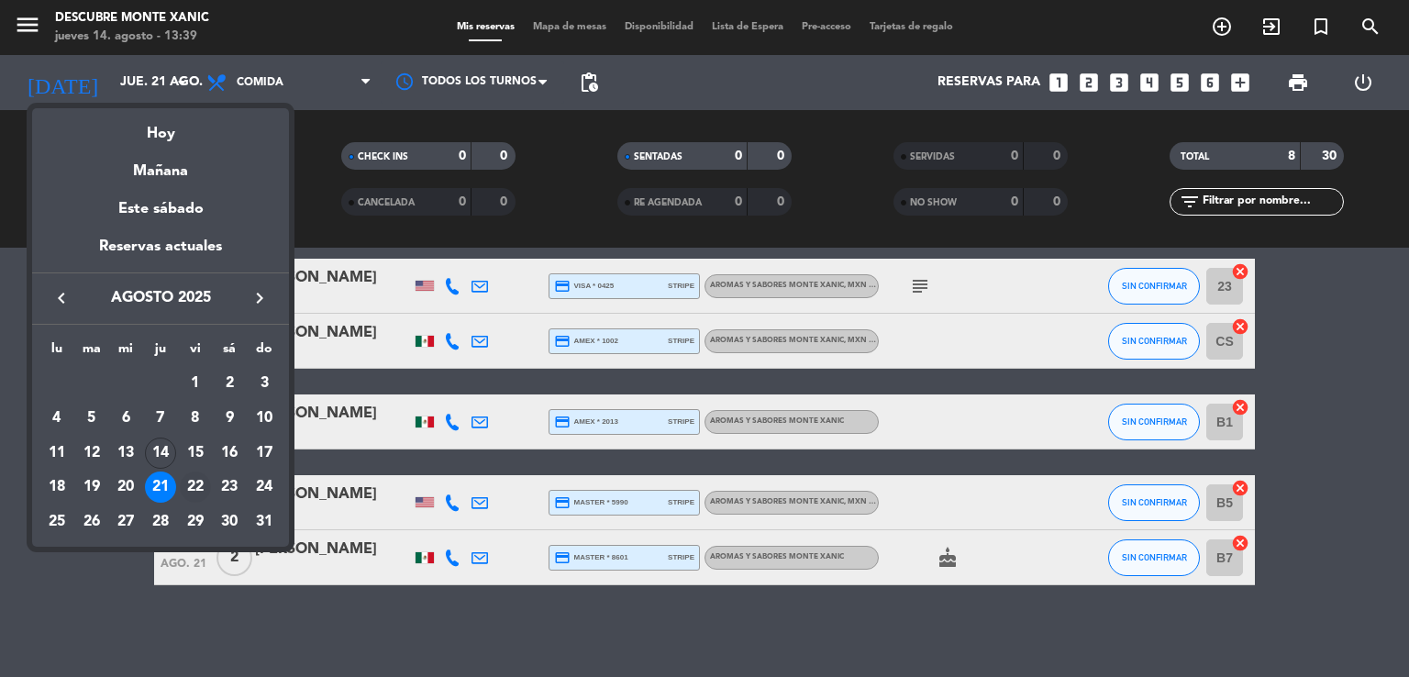
click at [195, 482] on div "22" at bounding box center [195, 487] width 31 height 31
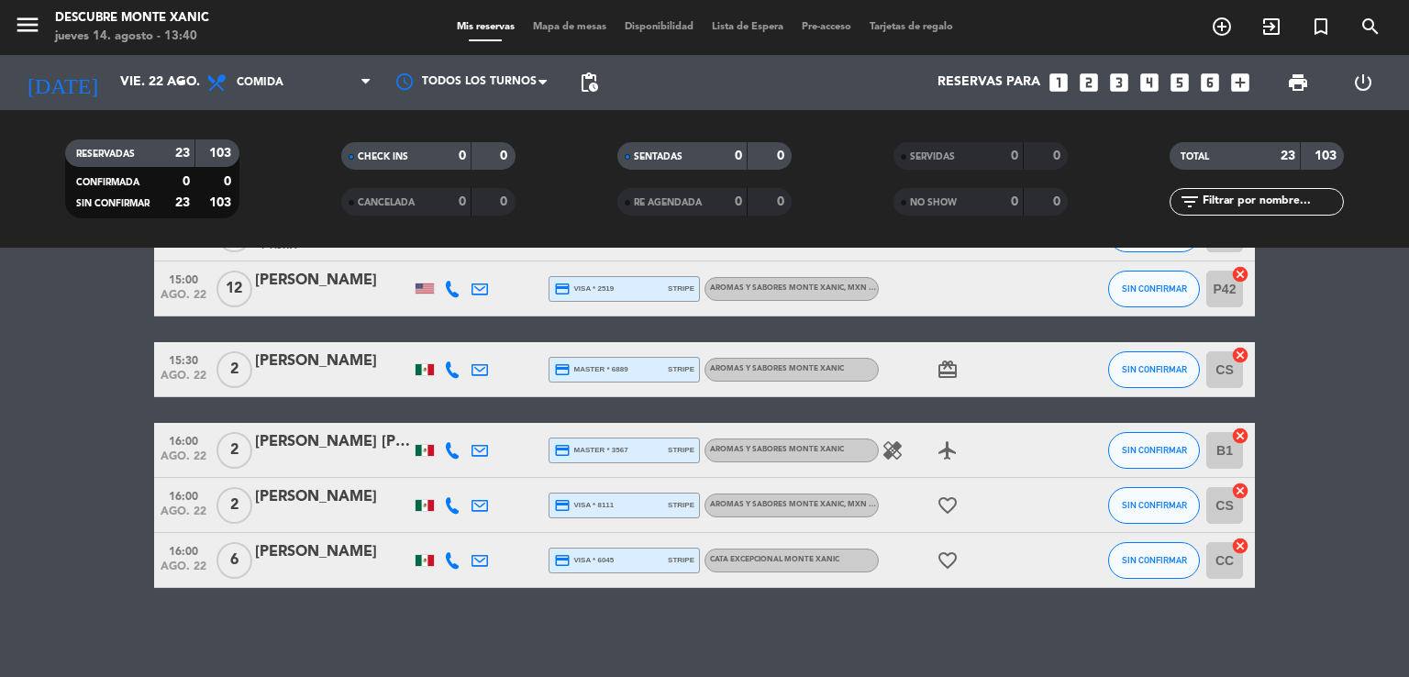
scroll to position [1218, 0]
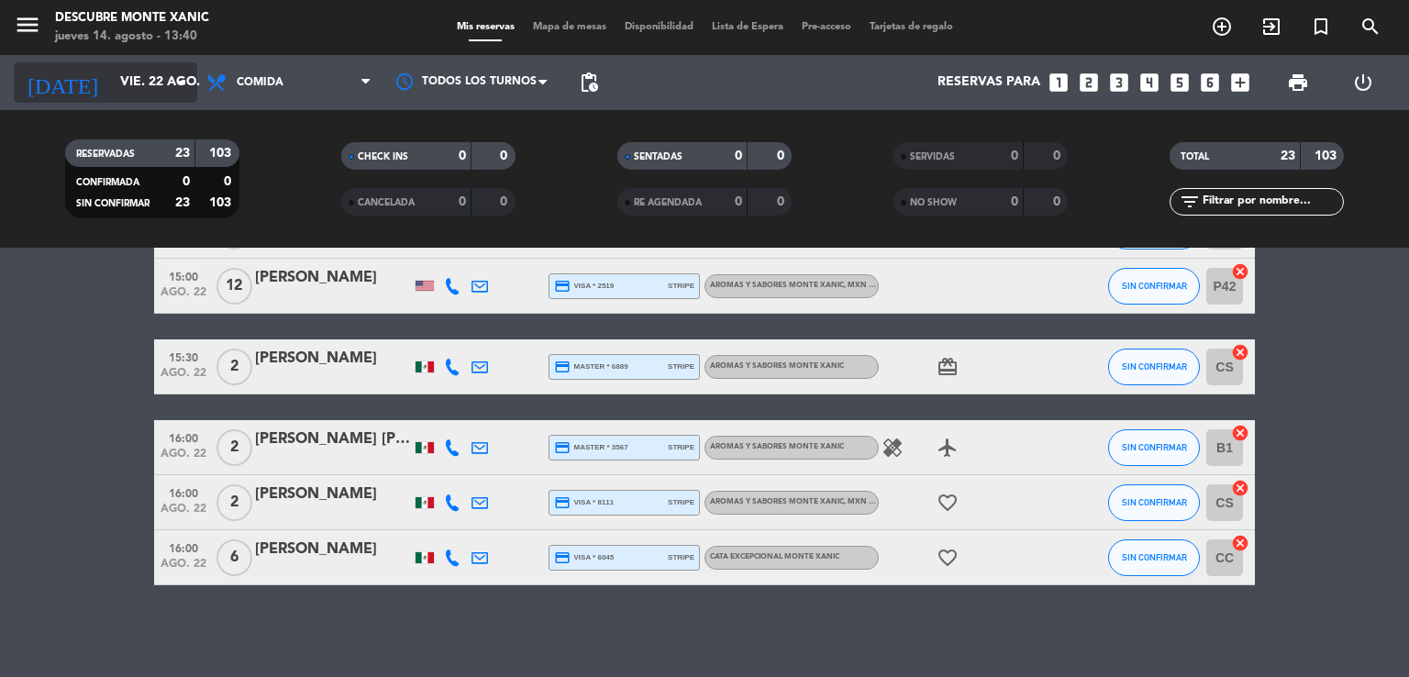
click at [166, 85] on input "vie. 22 ago." at bounding box center [198, 82] width 174 height 33
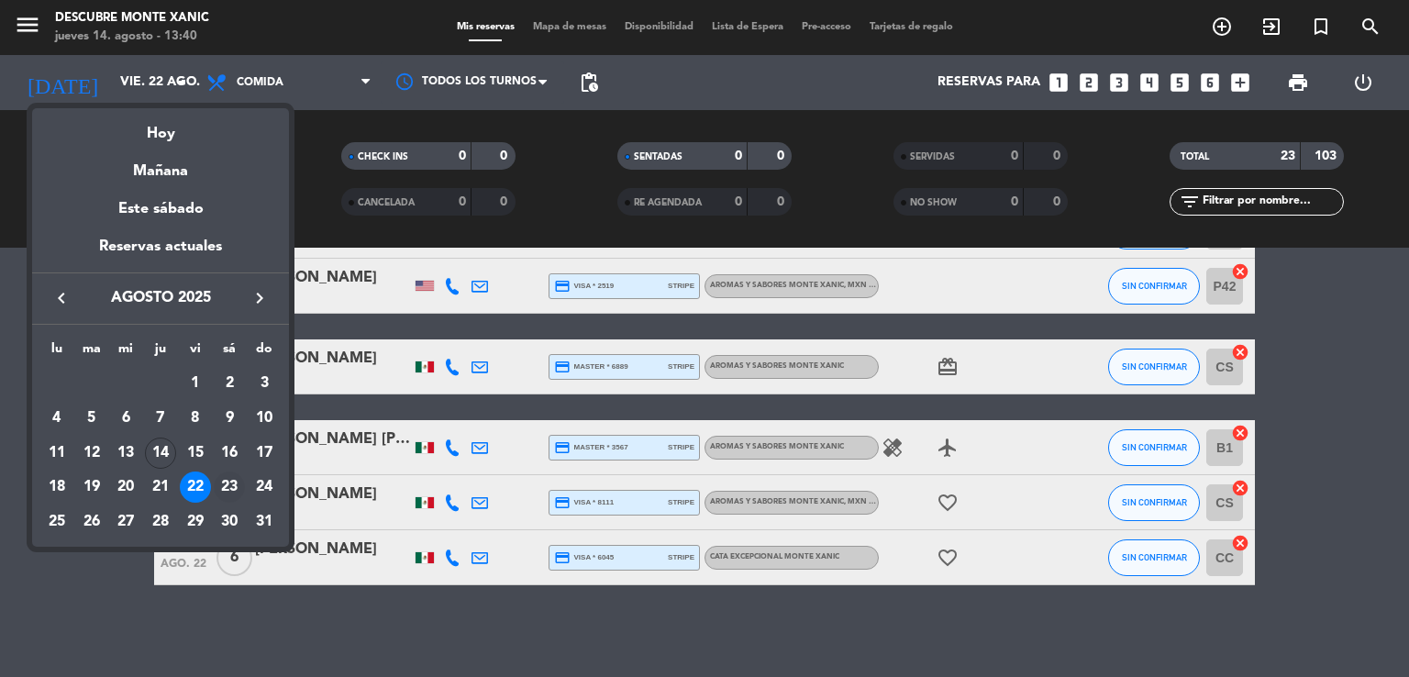
click at [228, 487] on div "23" at bounding box center [229, 487] width 31 height 31
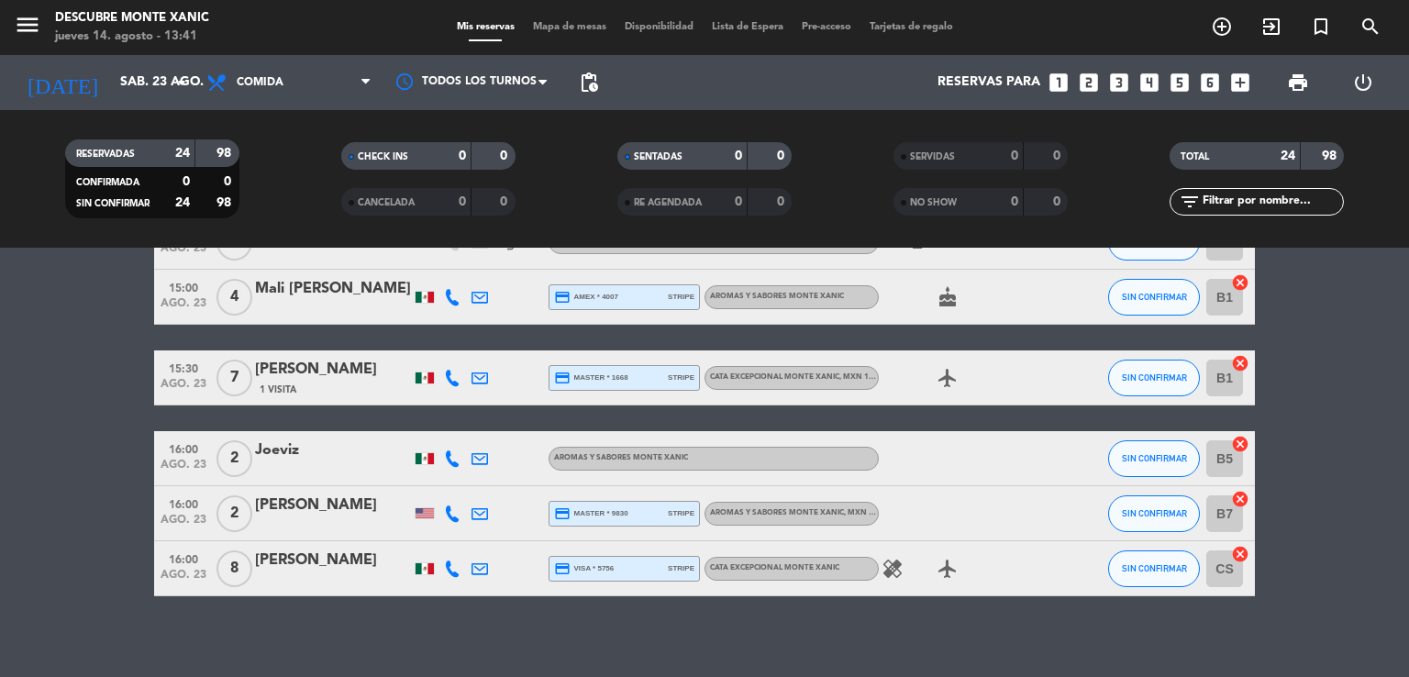
scroll to position [1274, 0]
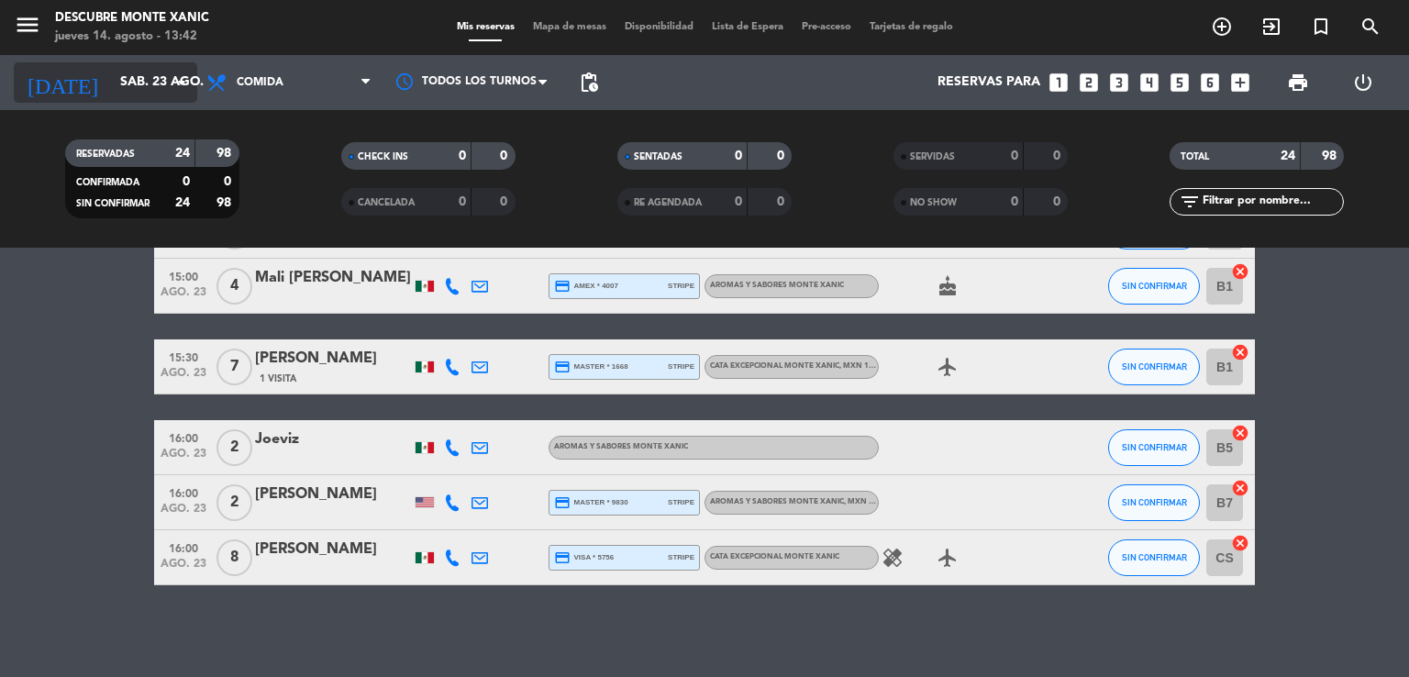
click at [151, 71] on input "sáb. 23 ago." at bounding box center [198, 82] width 174 height 33
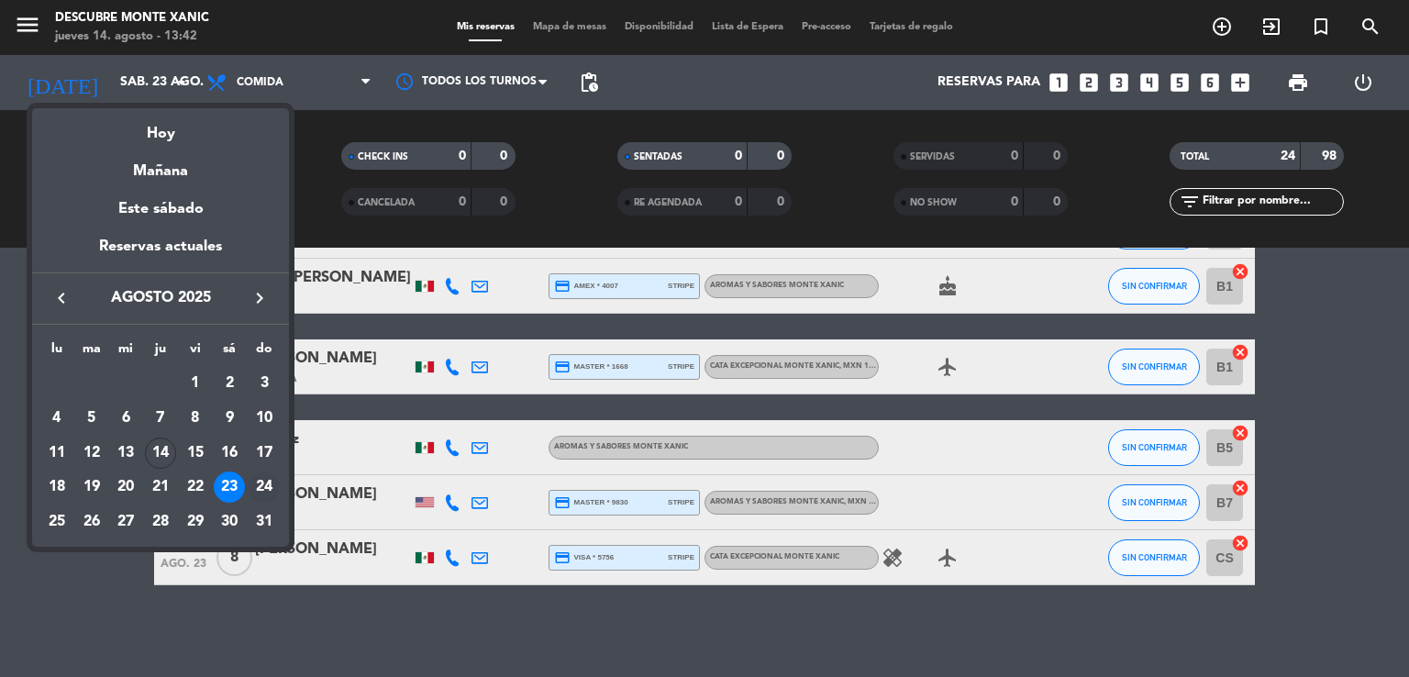
click at [270, 481] on div "24" at bounding box center [264, 487] width 31 height 31
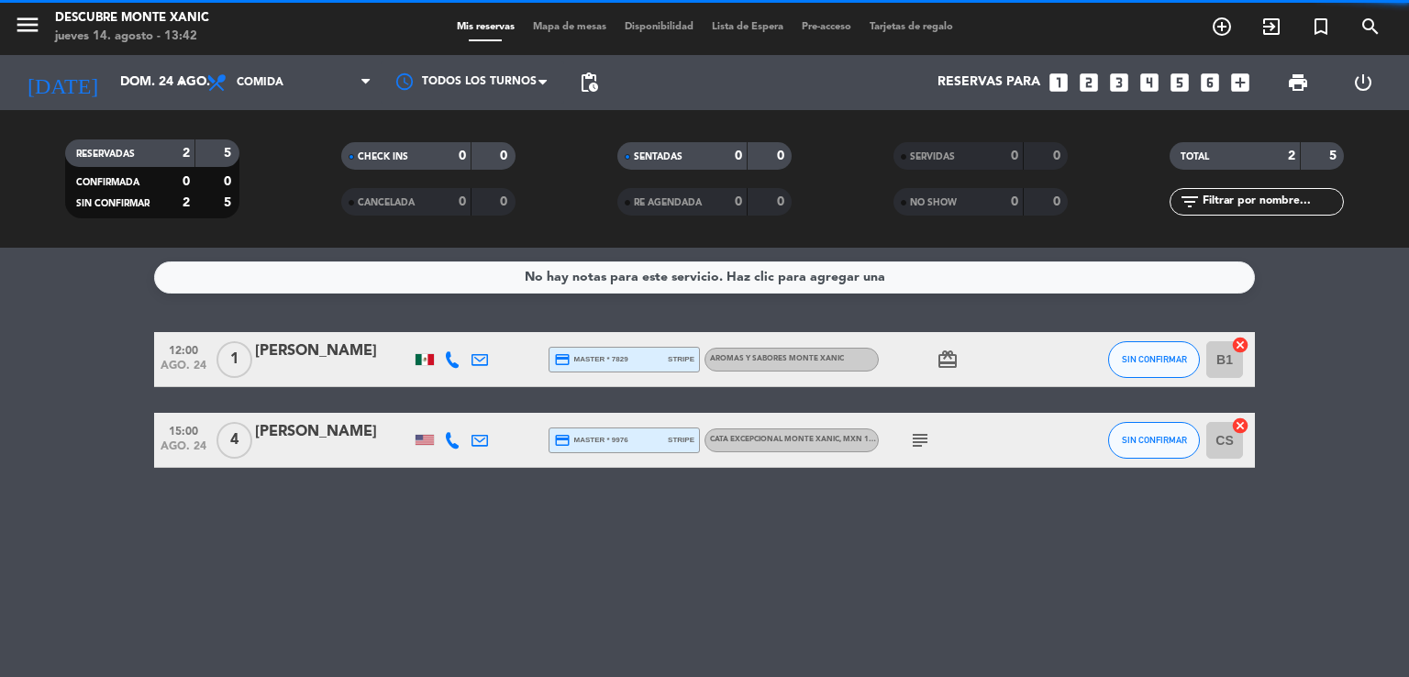
scroll to position [0, 0]
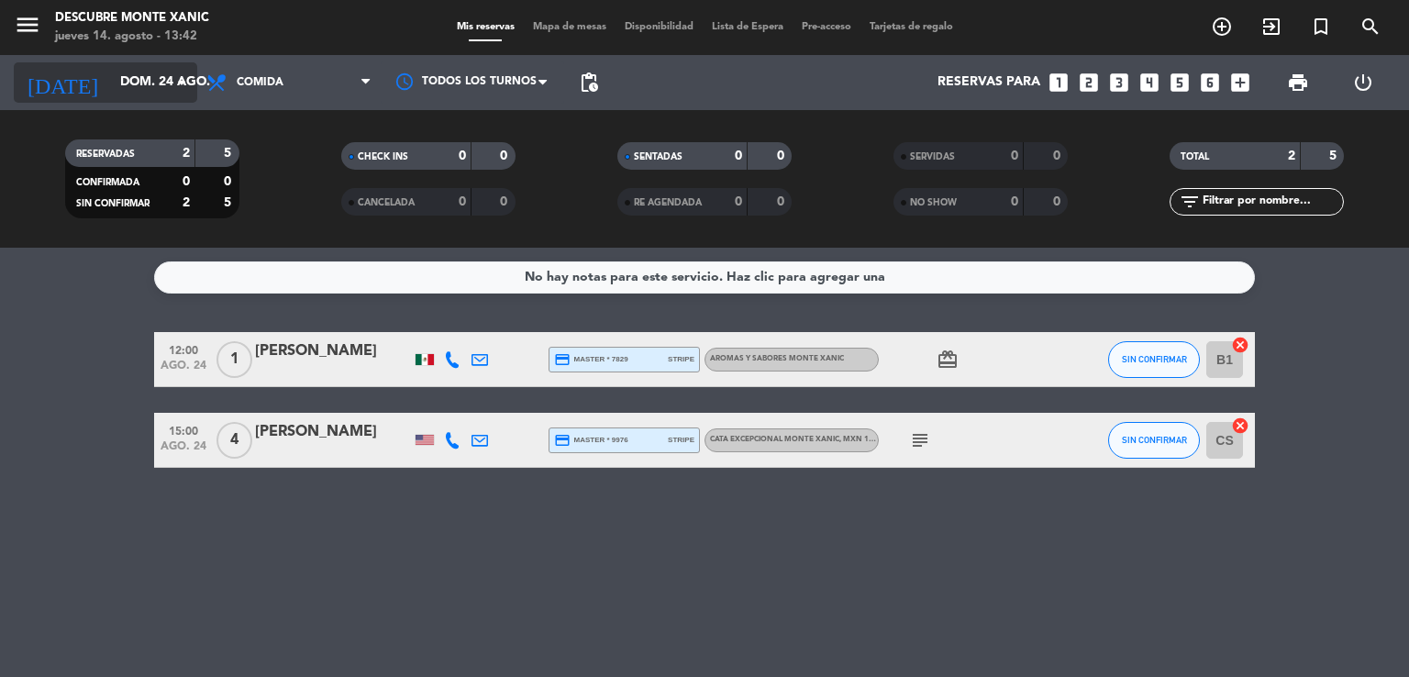
click at [175, 75] on icon "arrow_drop_down" at bounding box center [182, 83] width 22 height 22
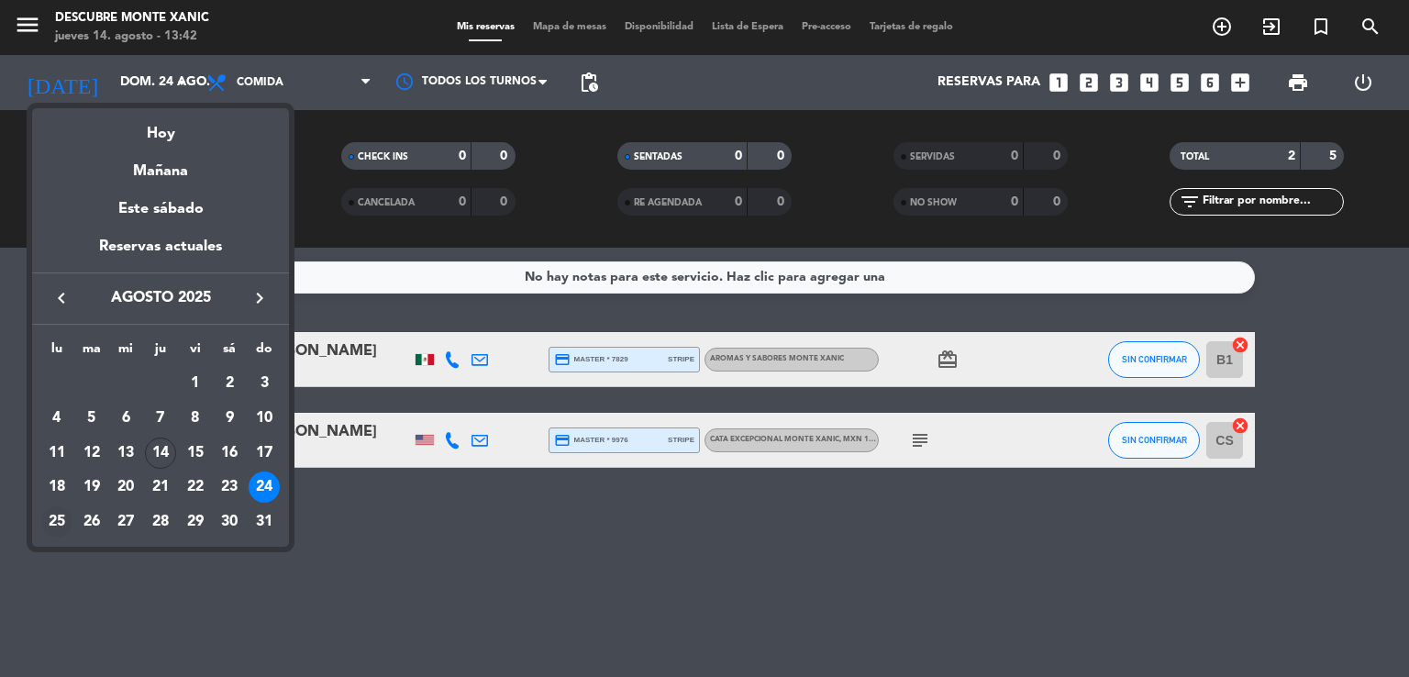
click at [57, 515] on div "25" at bounding box center [56, 521] width 31 height 31
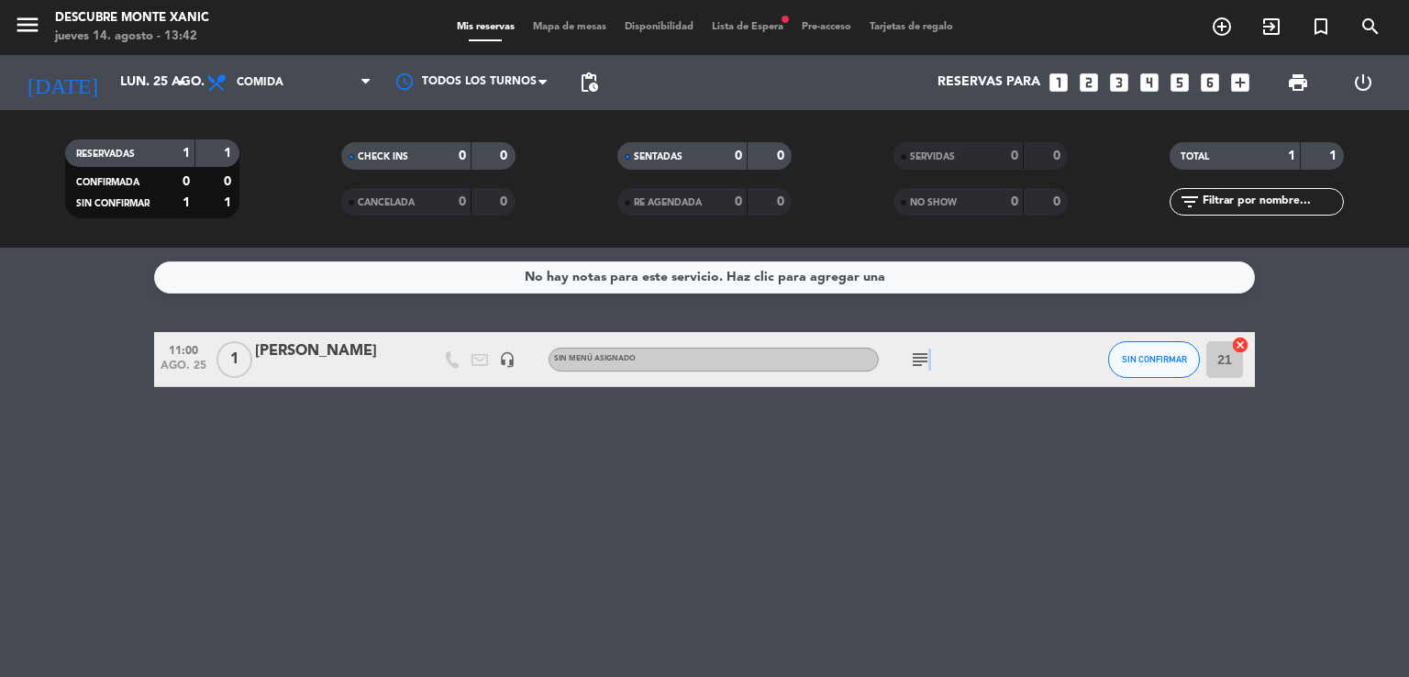
click at [927, 366] on icon "subject" at bounding box center [920, 360] width 22 height 22
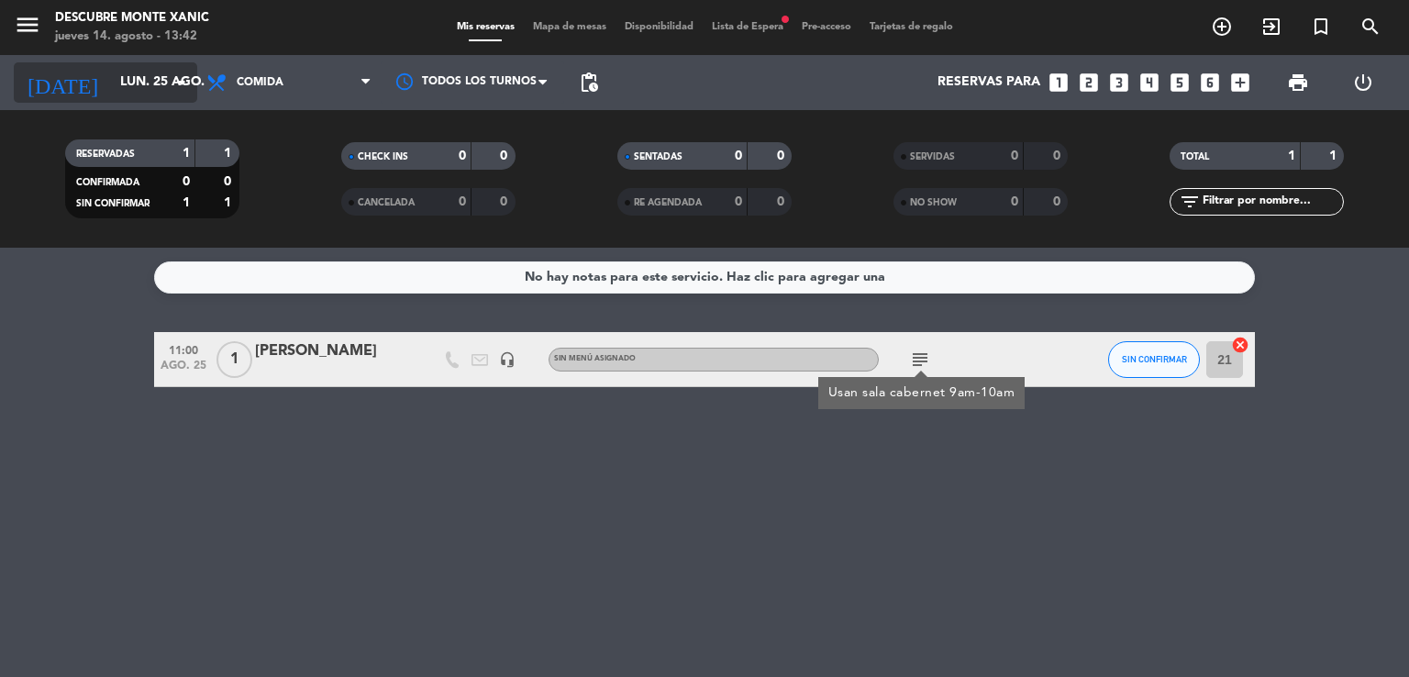
click at [155, 71] on input "lun. 25 ago." at bounding box center [198, 82] width 174 height 33
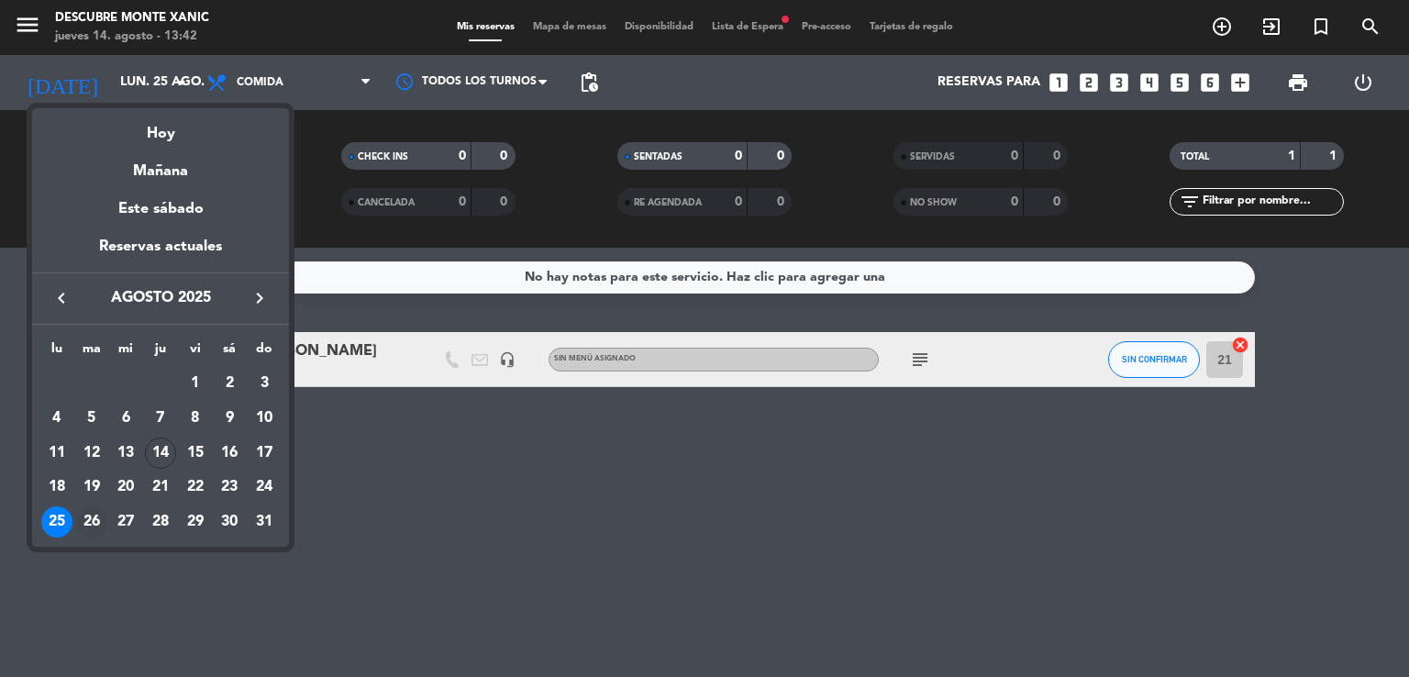
click at [101, 516] on div "26" at bounding box center [91, 521] width 31 height 31
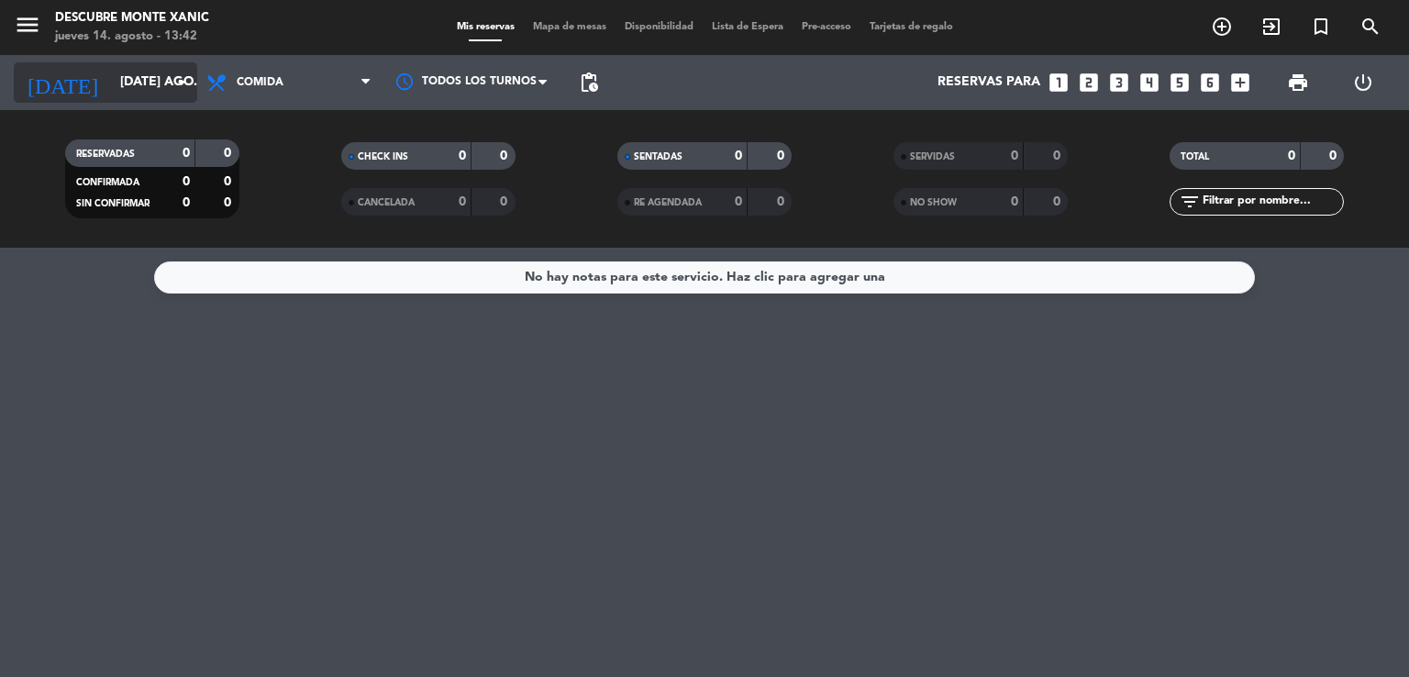
click at [152, 66] on input "[DATE] ago." at bounding box center [198, 82] width 174 height 33
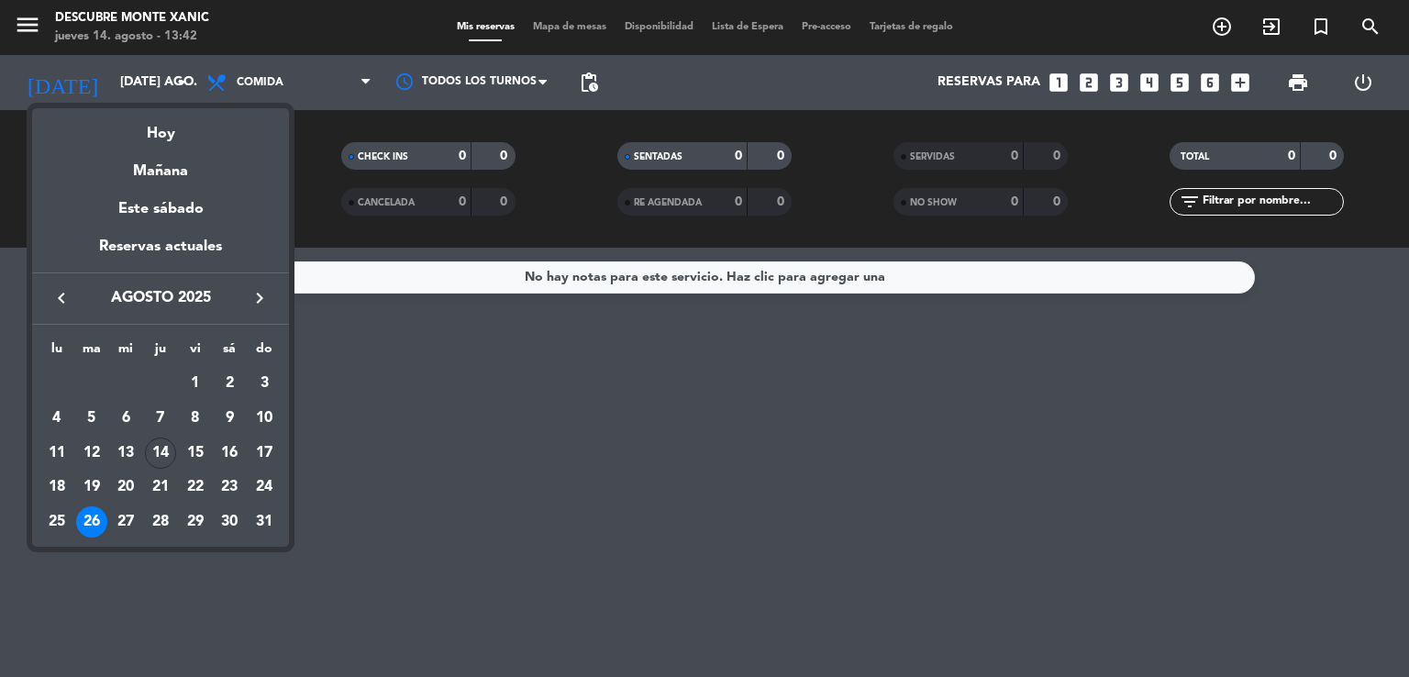
click at [128, 530] on div "27" at bounding box center [125, 521] width 31 height 31
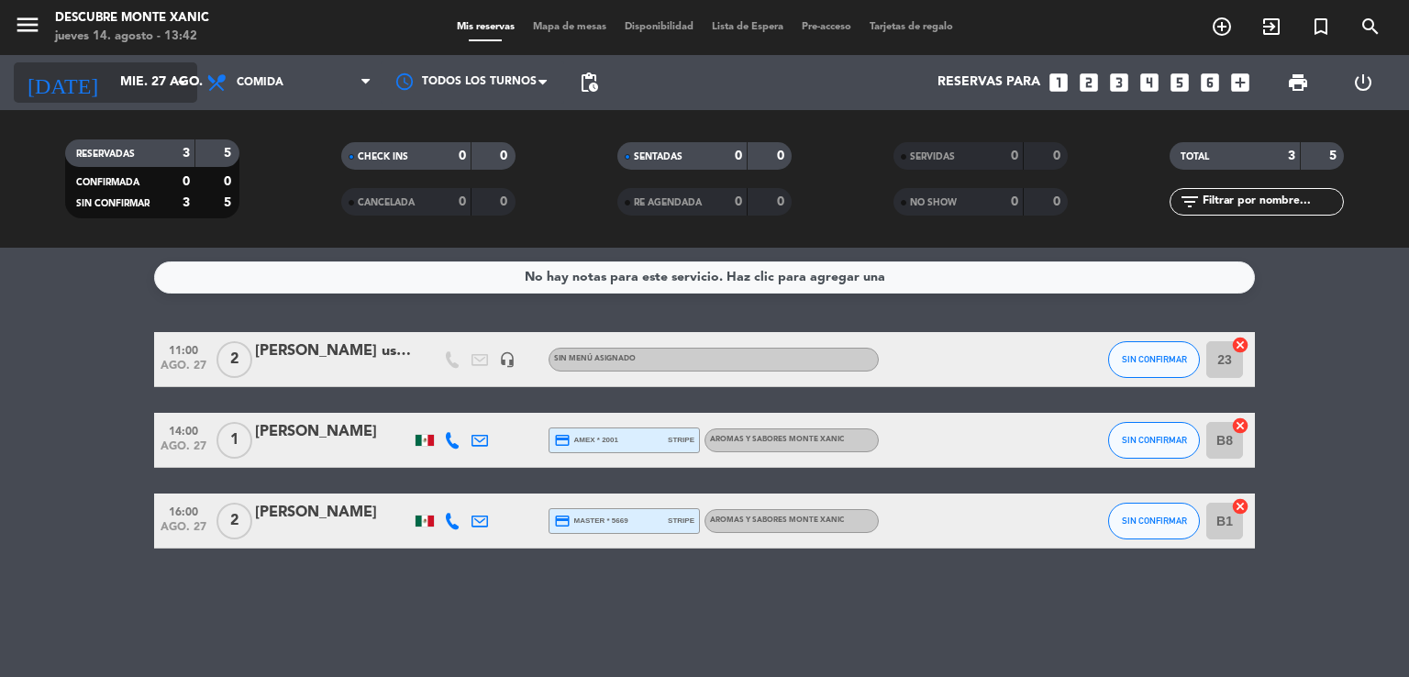
click at [181, 76] on icon "arrow_drop_down" at bounding box center [182, 83] width 22 height 22
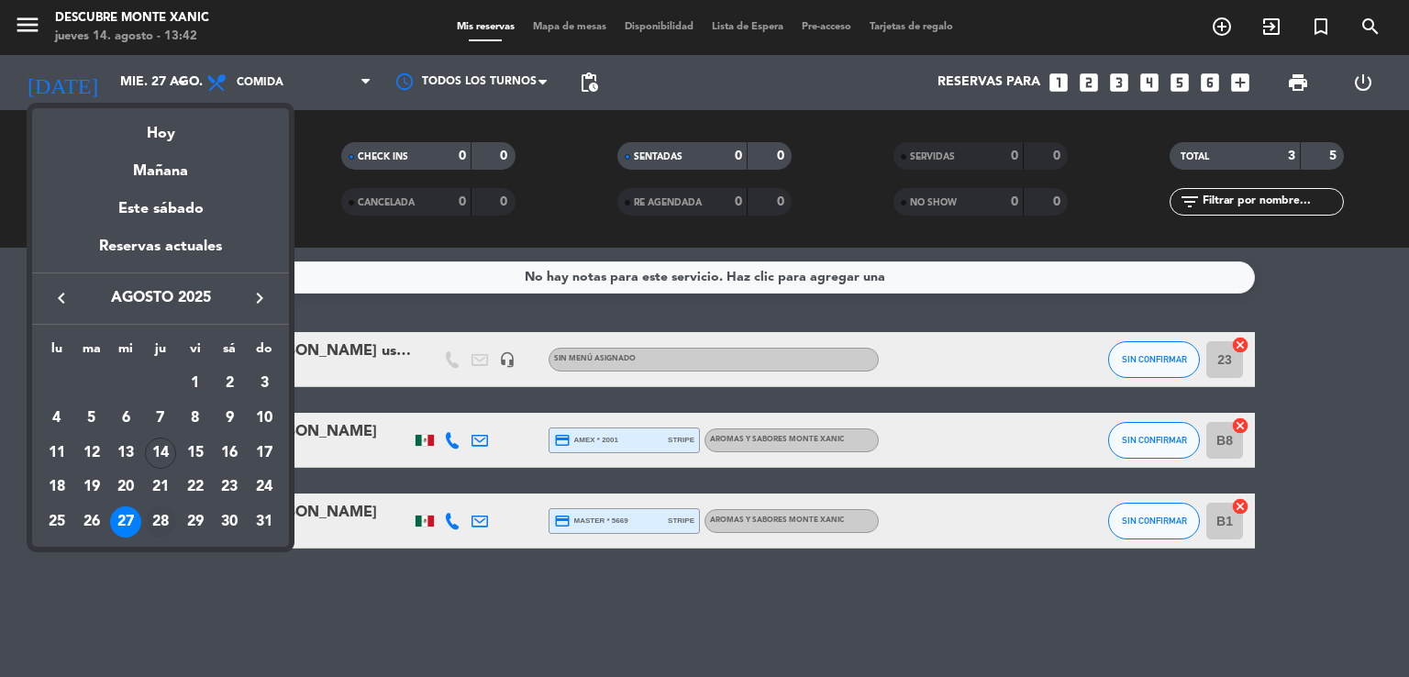
click at [155, 526] on div "28" at bounding box center [160, 521] width 31 height 31
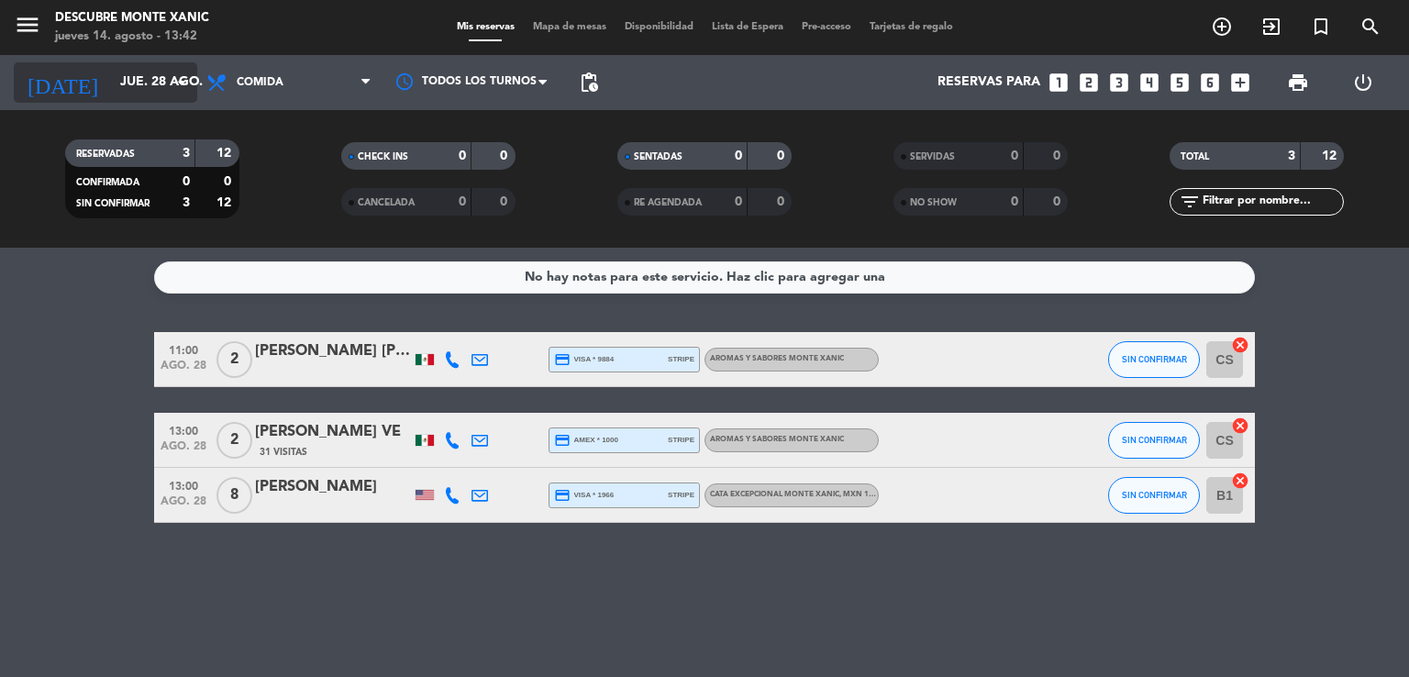
click at [154, 94] on input "jue. 28 ago." at bounding box center [198, 82] width 174 height 33
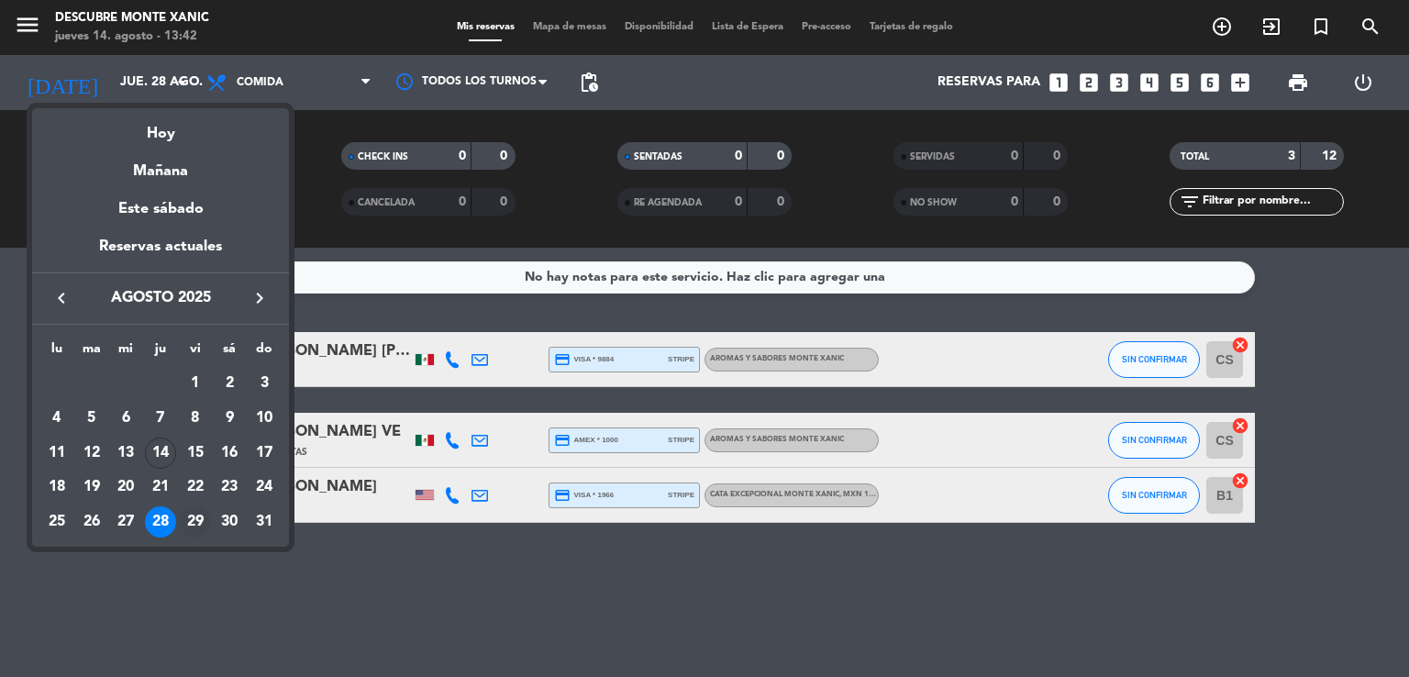
click at [204, 522] on div "29" at bounding box center [195, 521] width 31 height 31
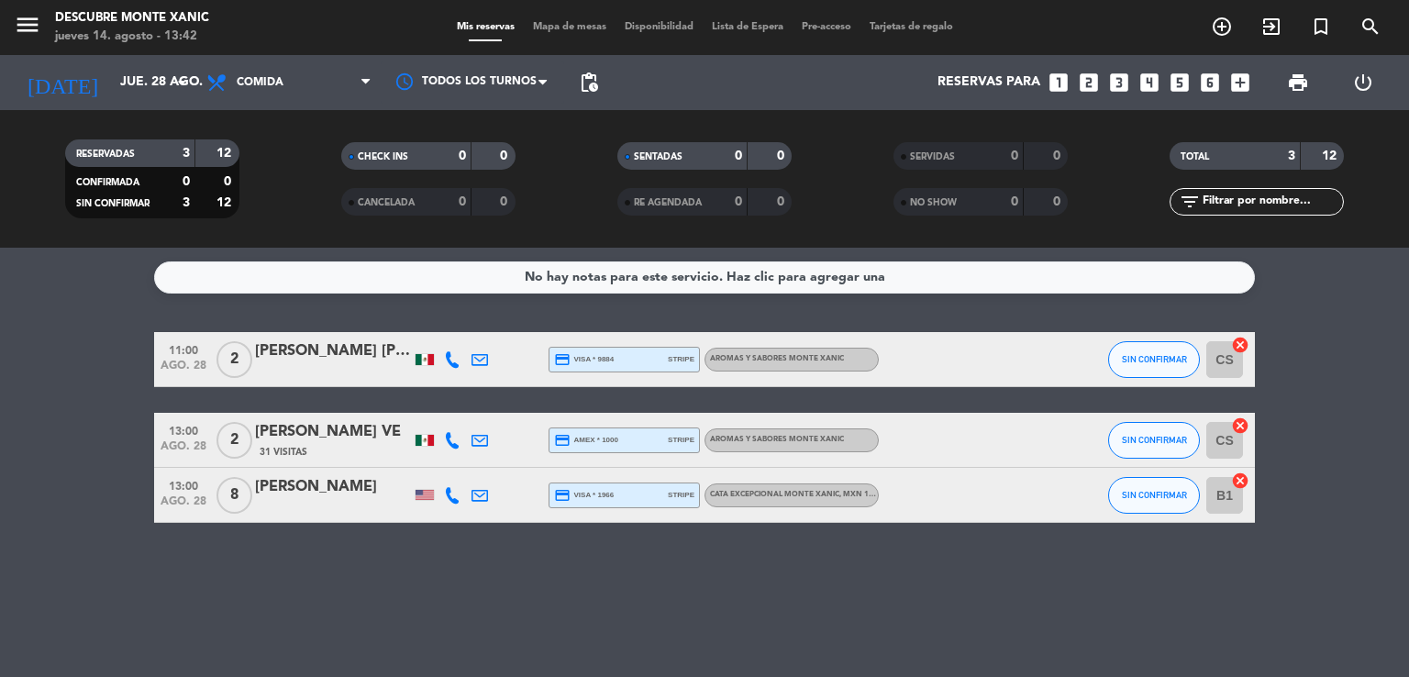
type input "vie. 29 ago."
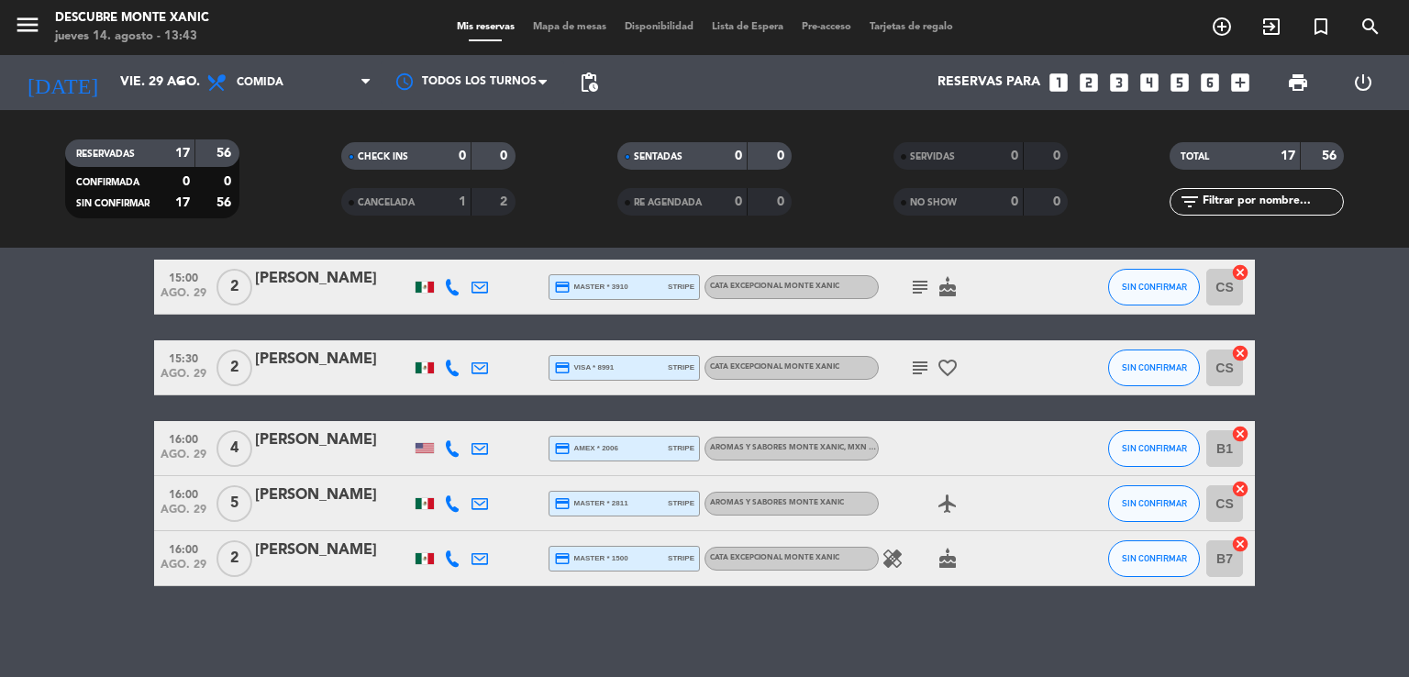
scroll to position [862, 0]
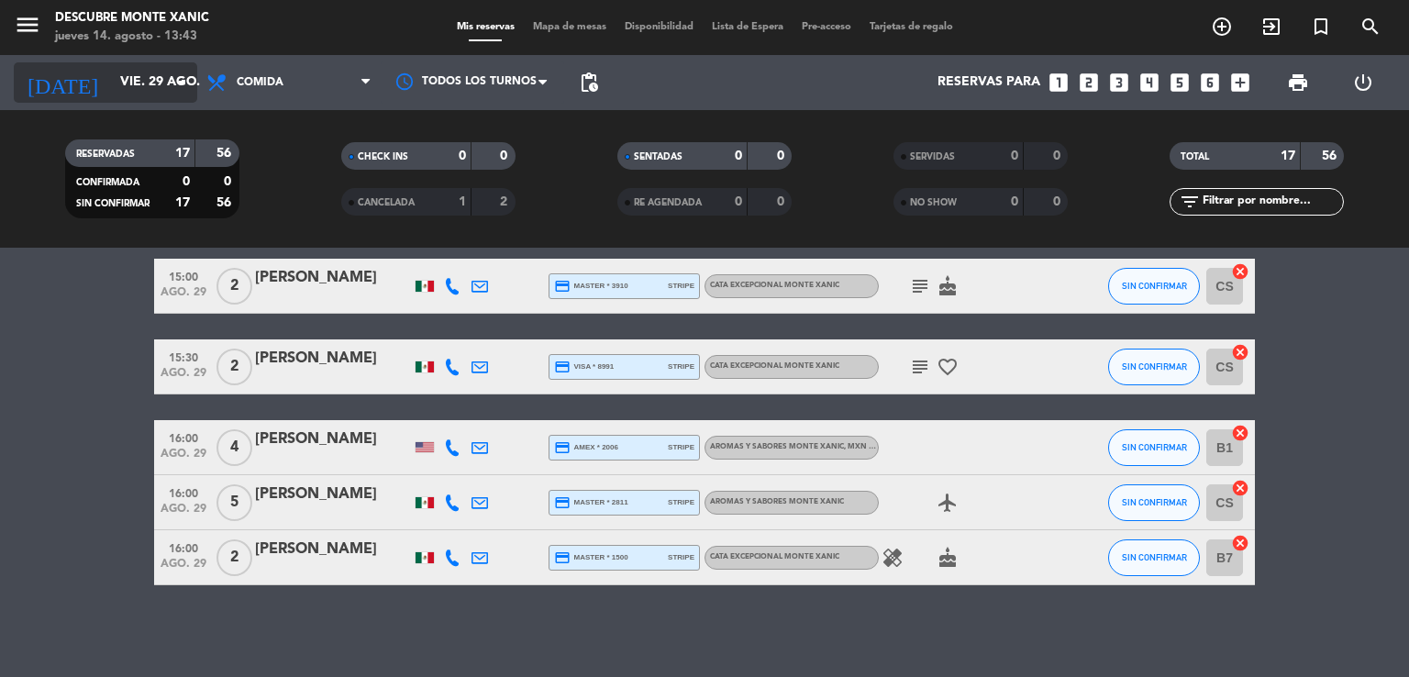
click at [150, 96] on input "vie. 29 ago." at bounding box center [198, 82] width 174 height 33
